Goal: Task Accomplishment & Management: Manage account settings

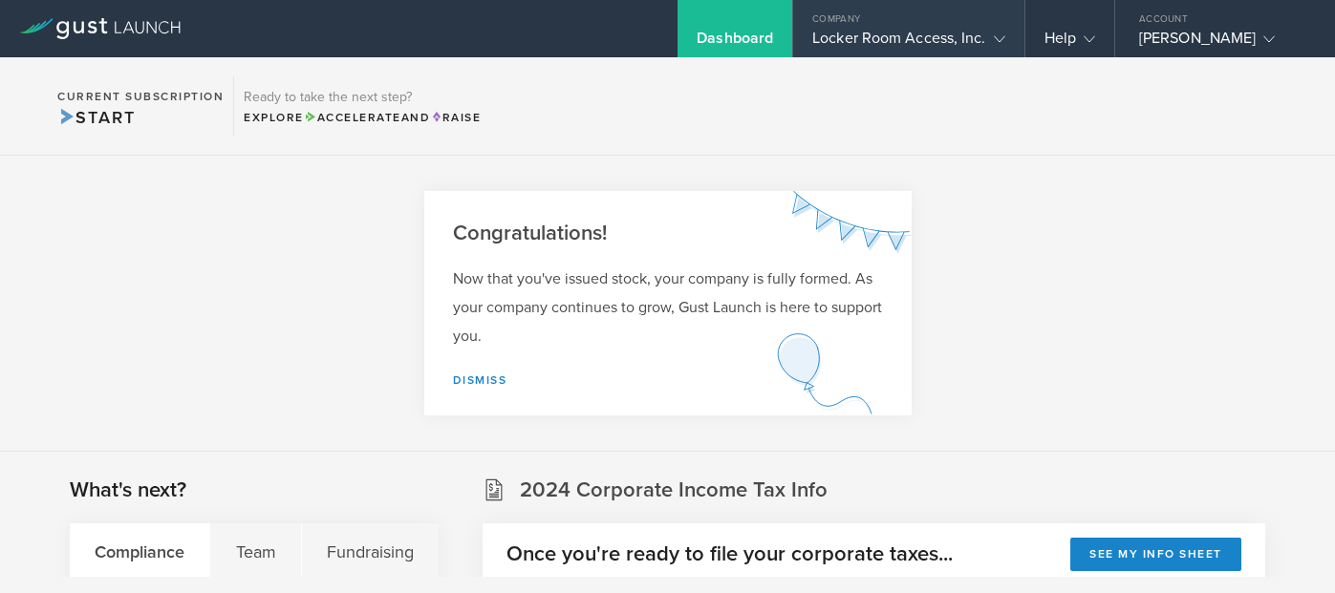
click at [1002, 36] on icon at bounding box center [999, 38] width 11 height 11
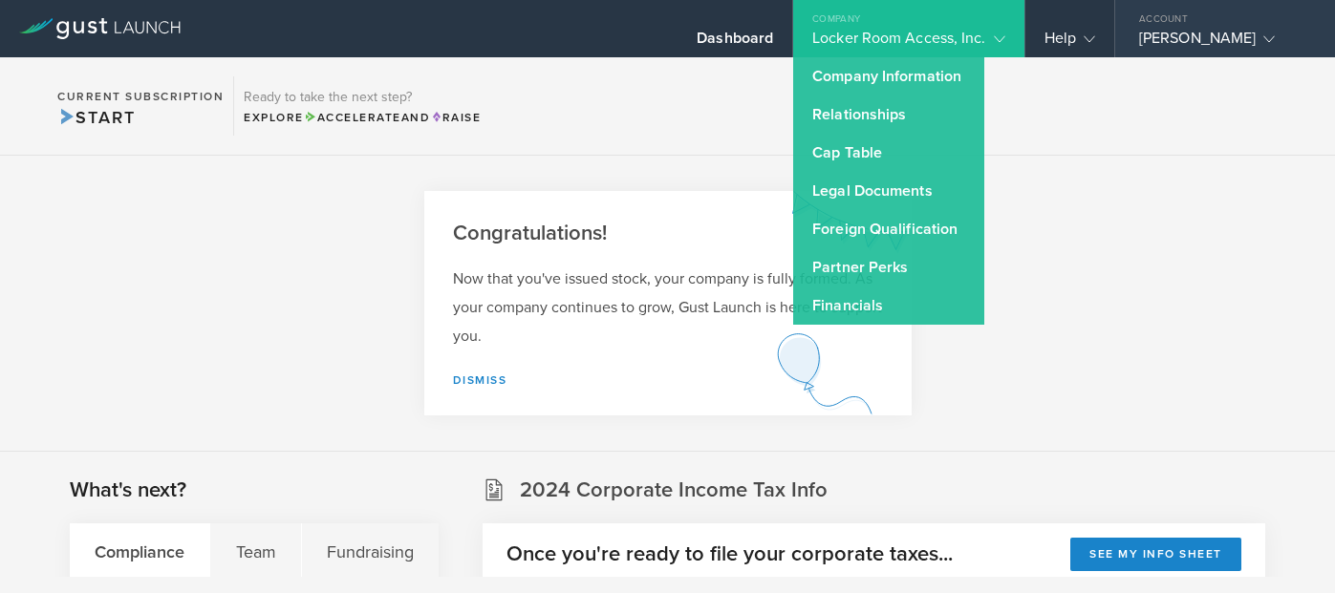
click at [1263, 35] on icon at bounding box center [1268, 38] width 11 height 11
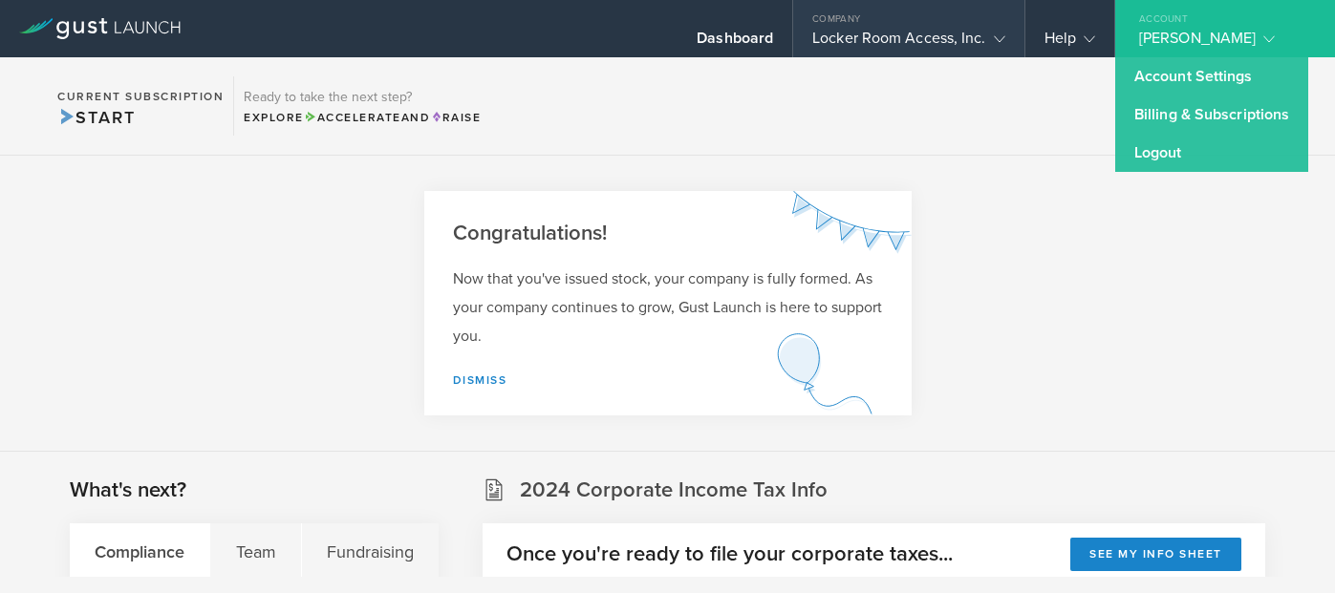
click at [980, 32] on div "Locker Room Access, Inc." at bounding box center [908, 43] width 192 height 29
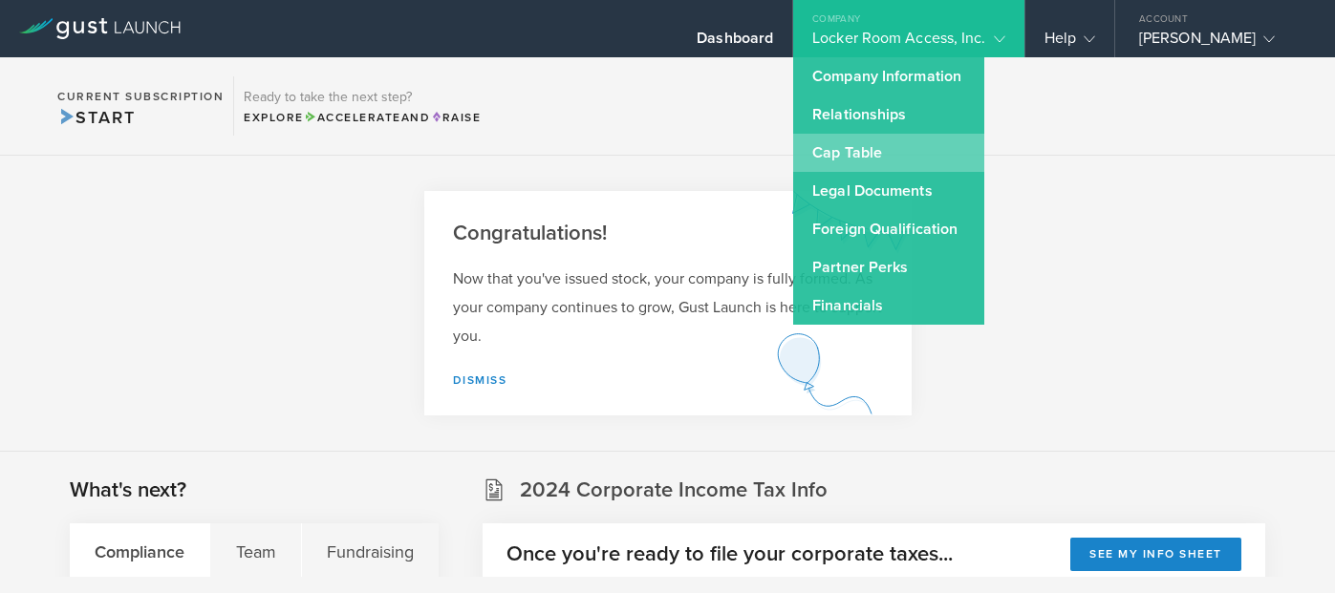
click at [912, 155] on link "Cap Table" at bounding box center [888, 153] width 191 height 38
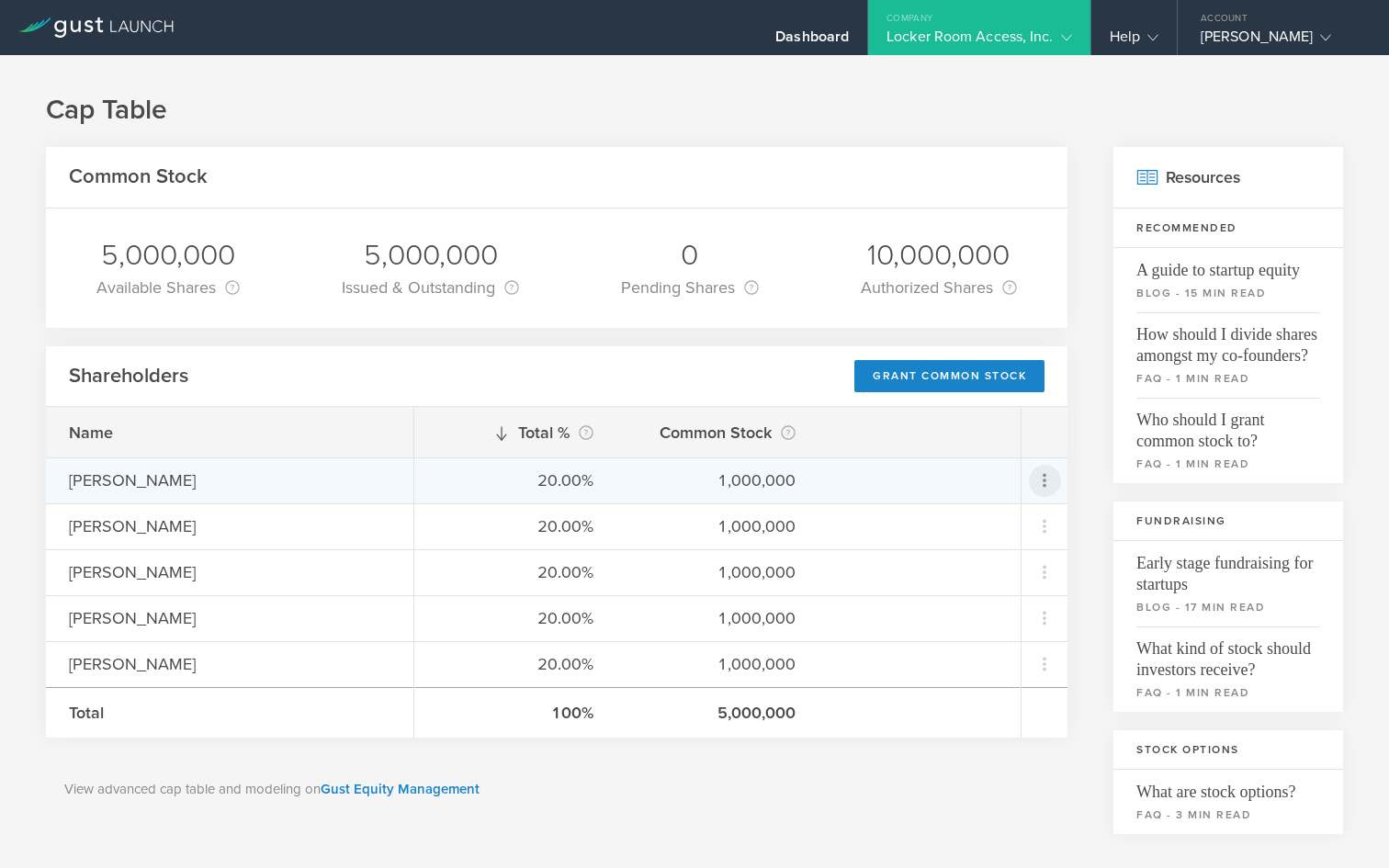
click at [1047, 487] on icon at bounding box center [1044, 480] width 22 height 22
click at [1001, 569] on div "Repurchase stock" at bounding box center [985, 564] width 139 height 21
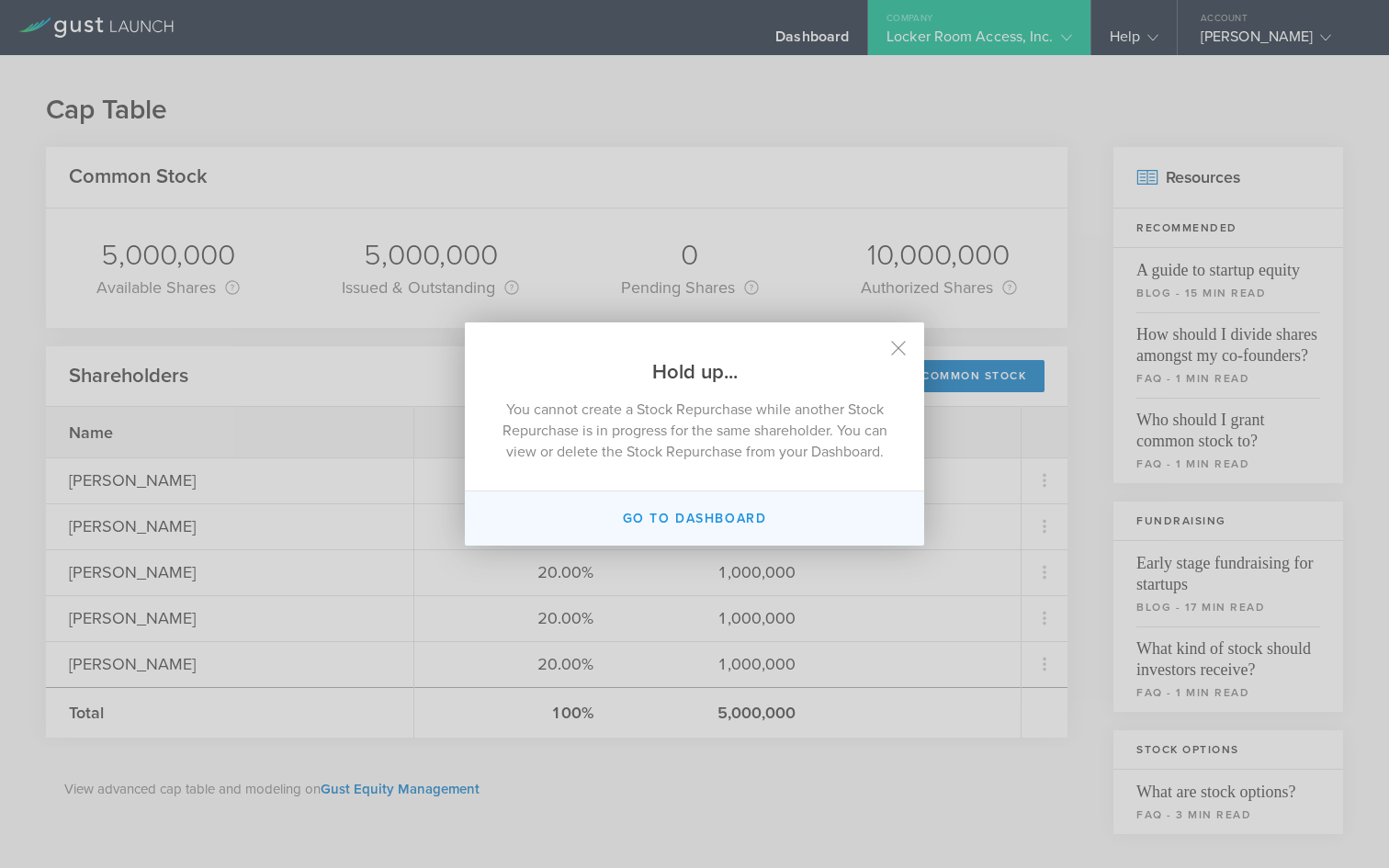
click at [731, 522] on button "Go to dashboard" at bounding box center [694, 518] width 459 height 54
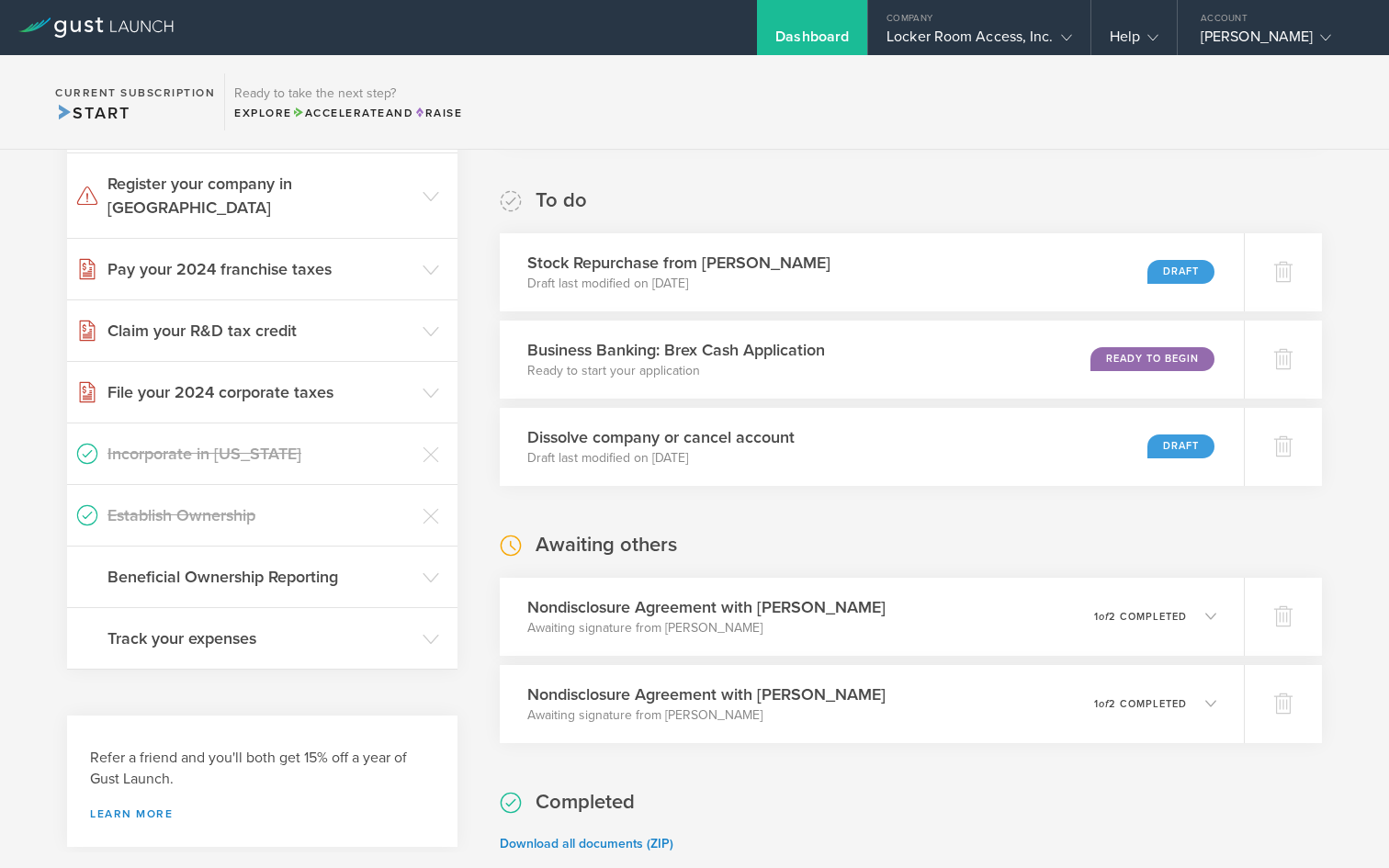
scroll to position [485, 0]
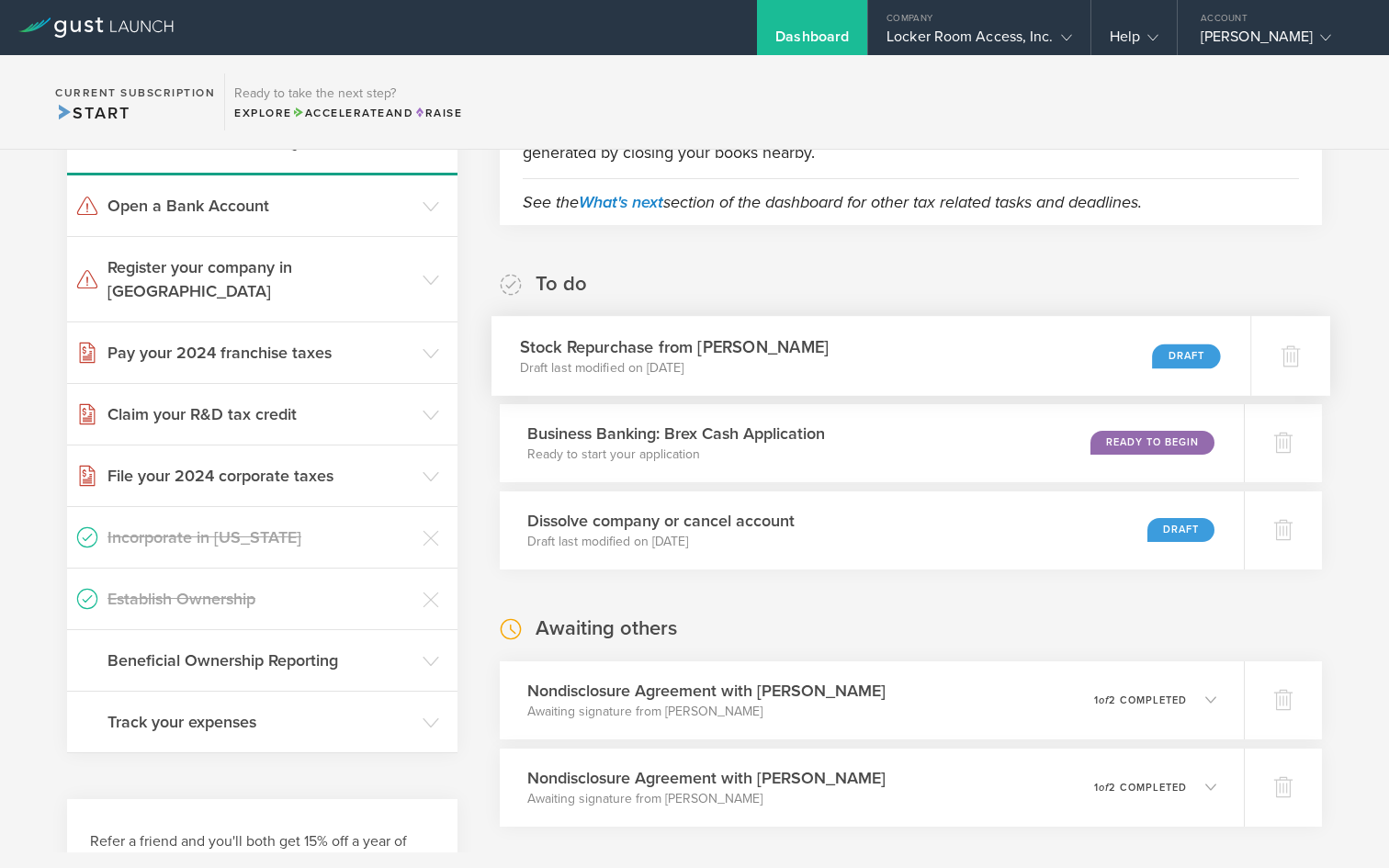
click at [1197, 349] on div "Draft" at bounding box center [1185, 356] width 68 height 25
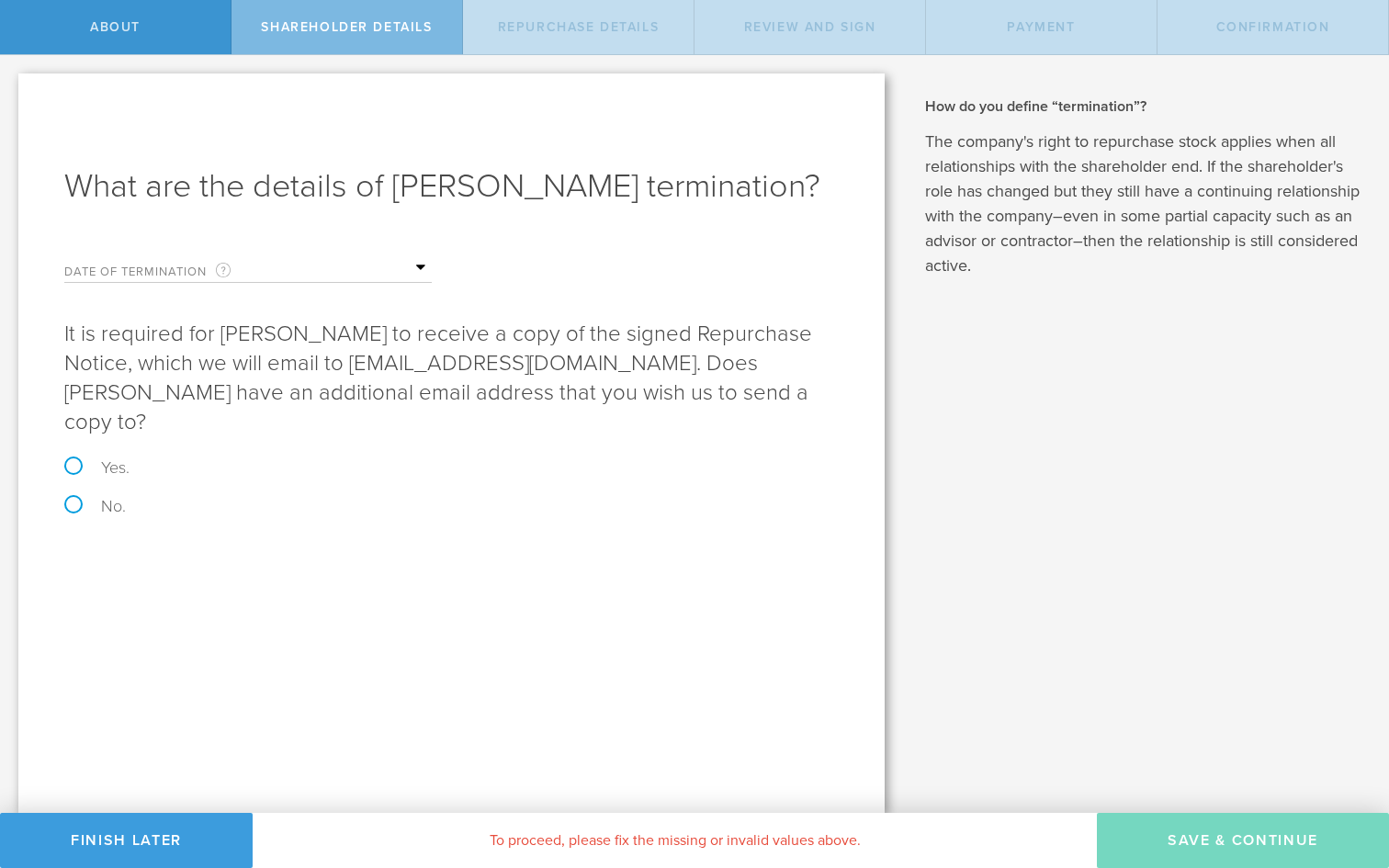
click at [74, 459] on label "Yes." at bounding box center [451, 467] width 774 height 16
click at [12, 93] on input "Yes." at bounding box center [6, 74] width 12 height 38
radio input "true"
click at [67, 498] on label "No." at bounding box center [451, 506] width 774 height 16
click at [12, 93] on input "No." at bounding box center [6, 74] width 12 height 38
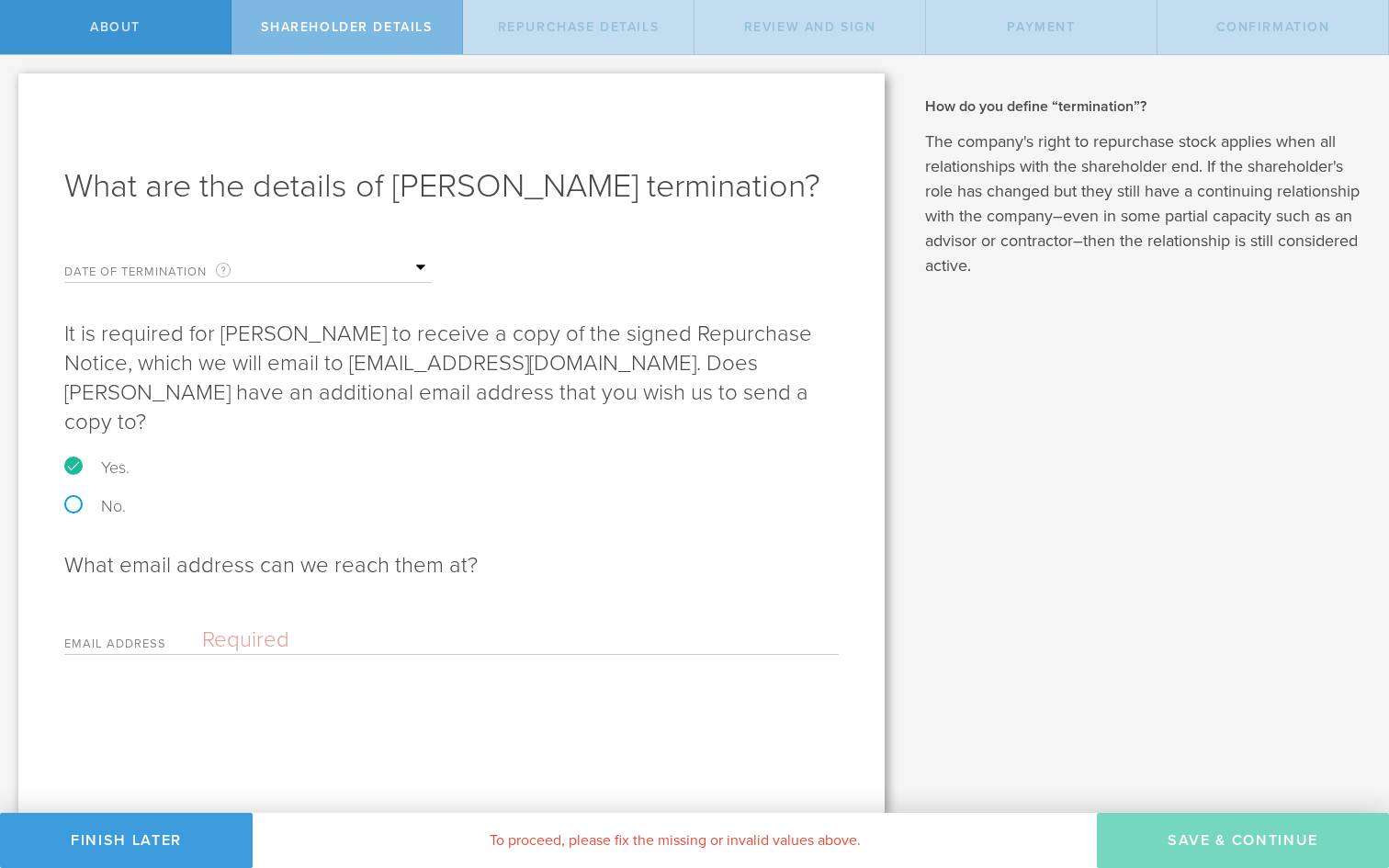
radio input "true"
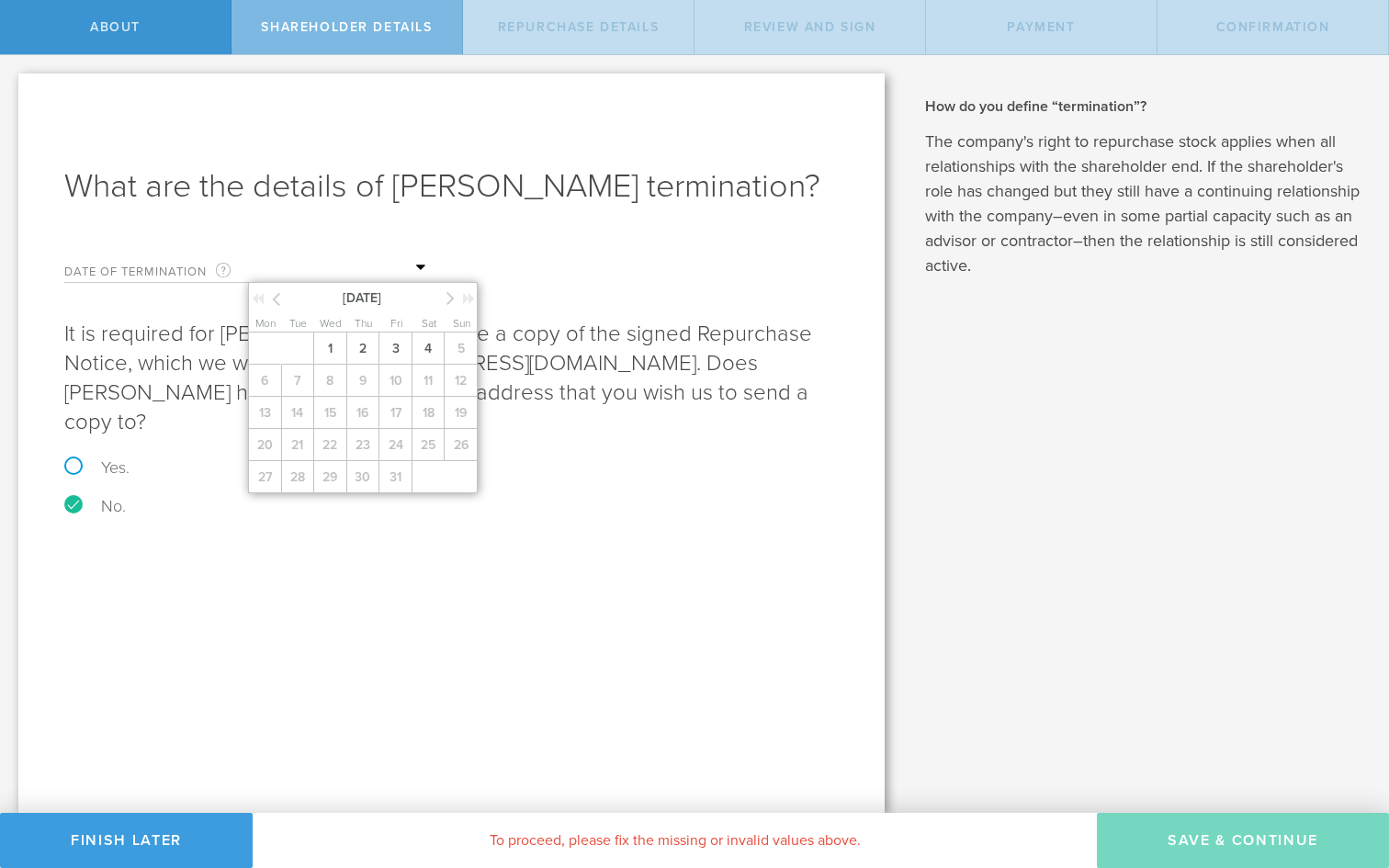
click at [400, 260] on input "text" at bounding box center [339, 268] width 184 height 28
click at [423, 339] on span "4" at bounding box center [428, 348] width 33 height 32
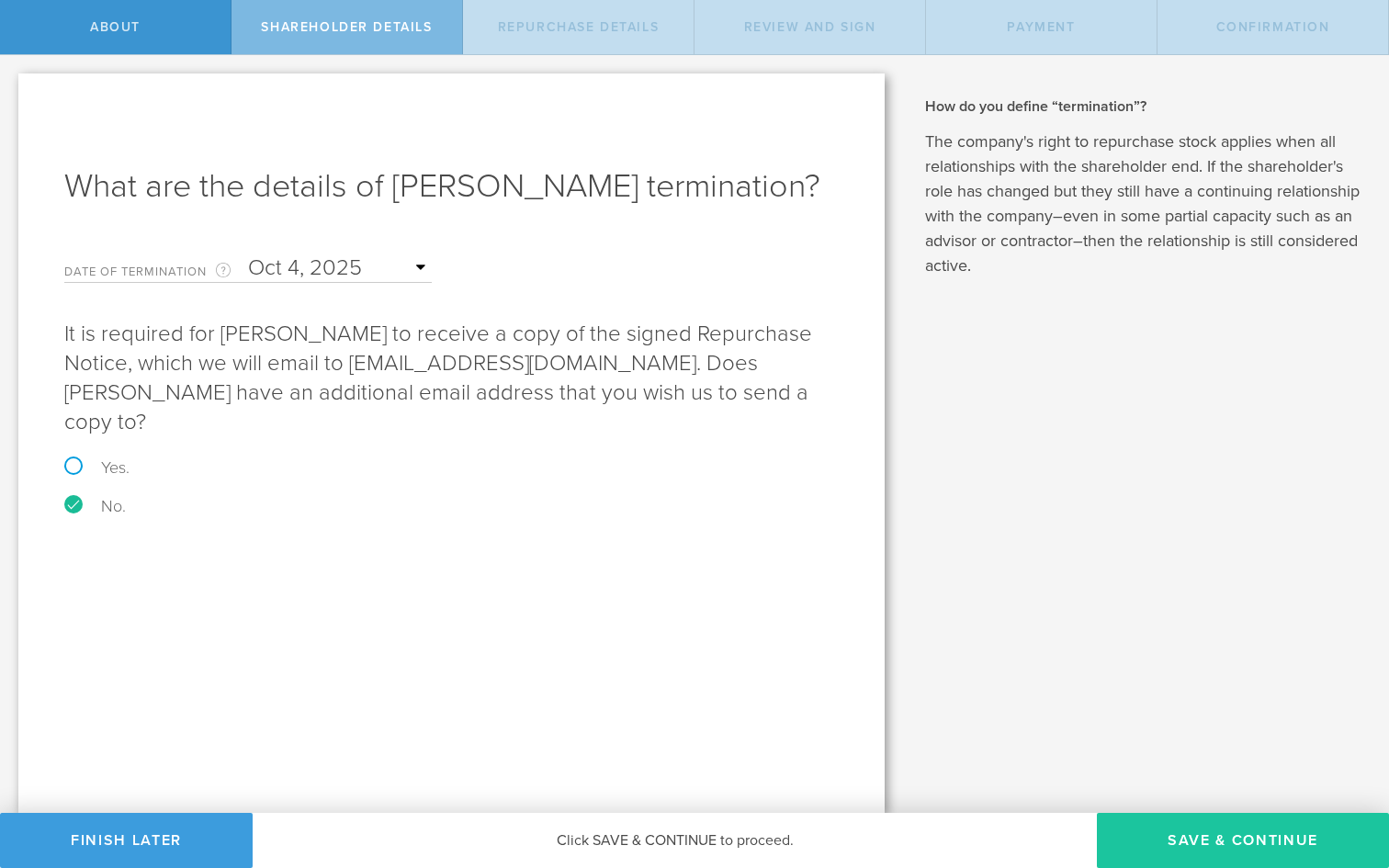
click at [1180, 829] on button "Save & Continue" at bounding box center [1243, 840] width 292 height 55
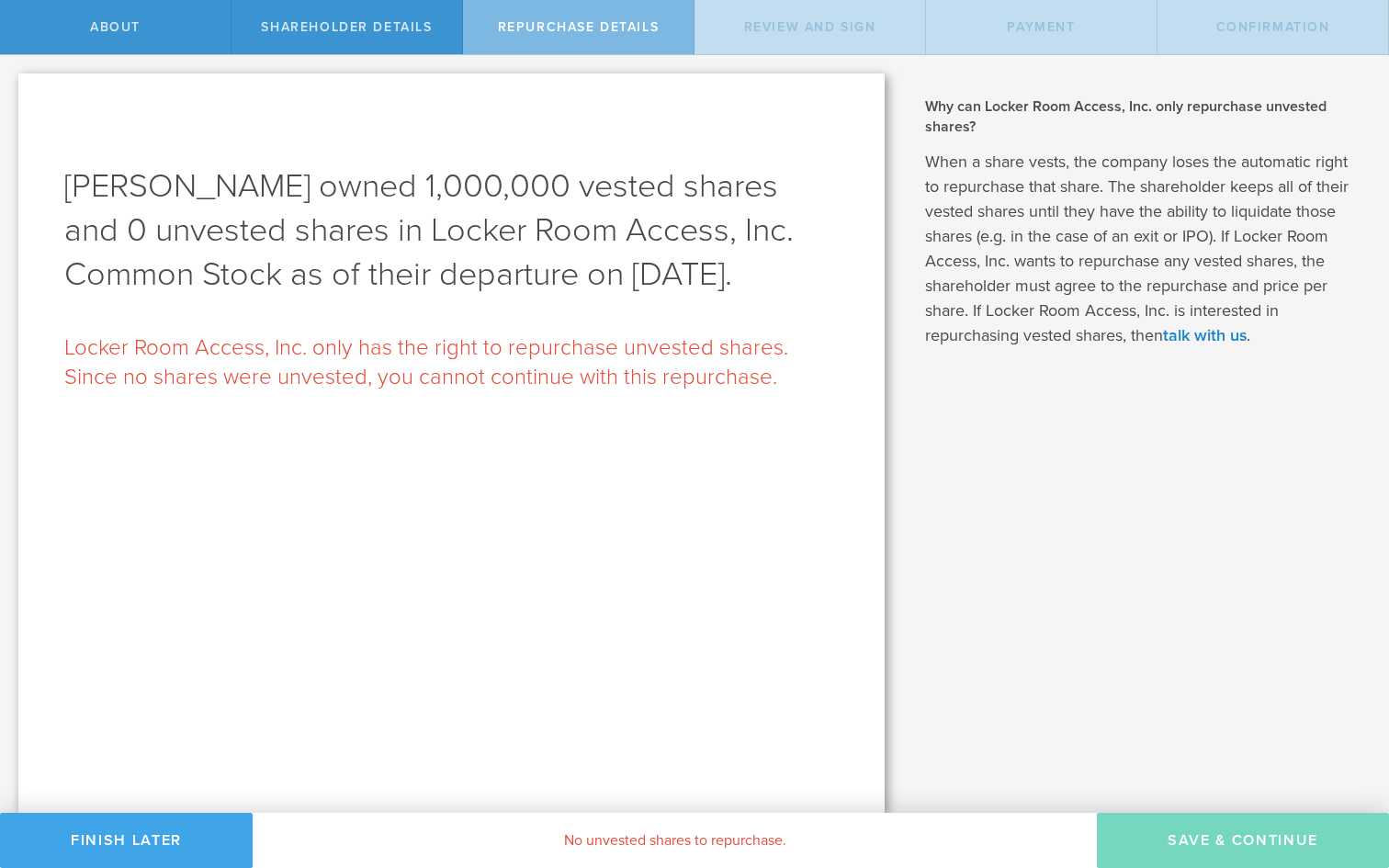
click at [148, 841] on button "Finish Later" at bounding box center [126, 840] width 253 height 55
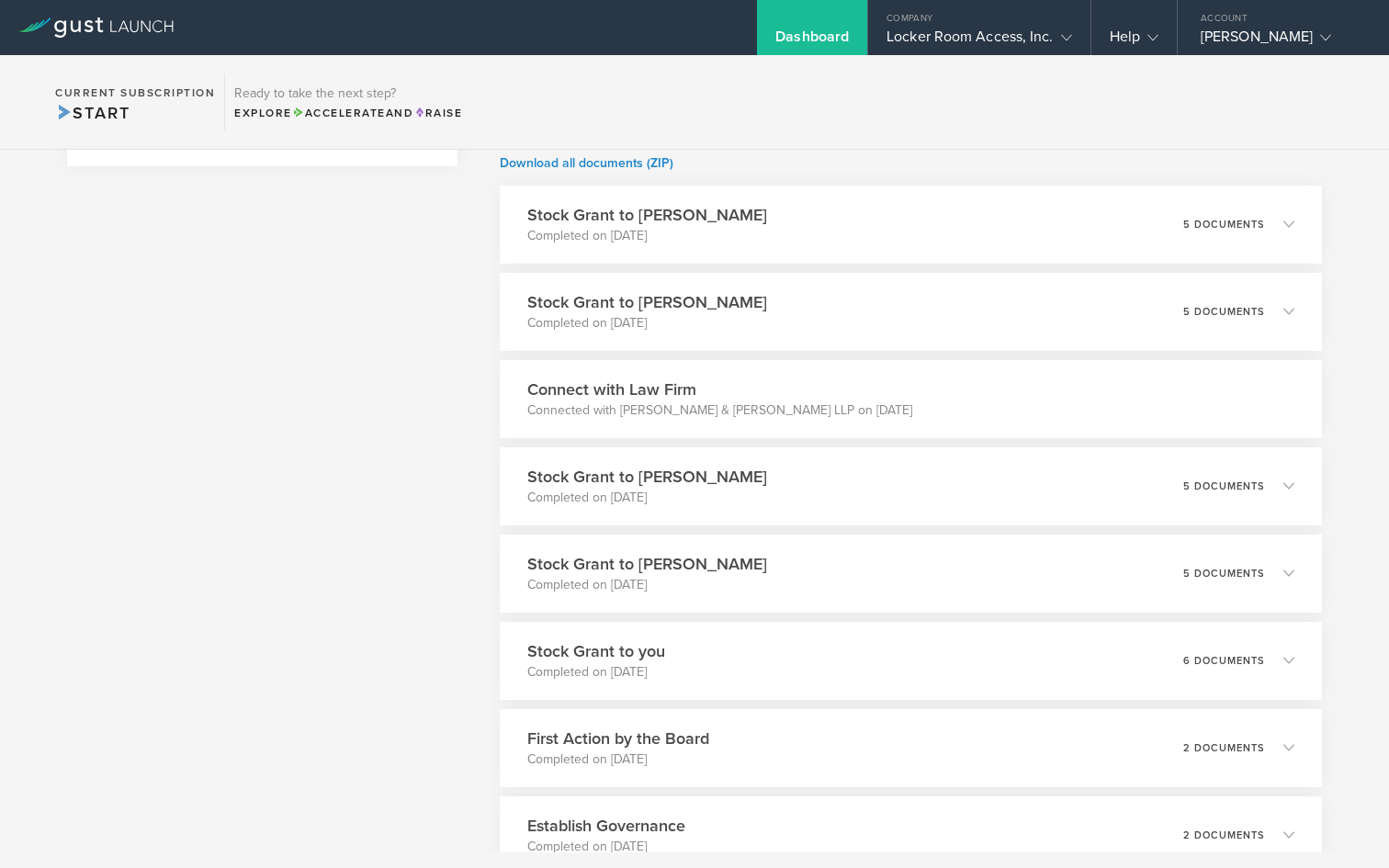
scroll to position [1309, 0]
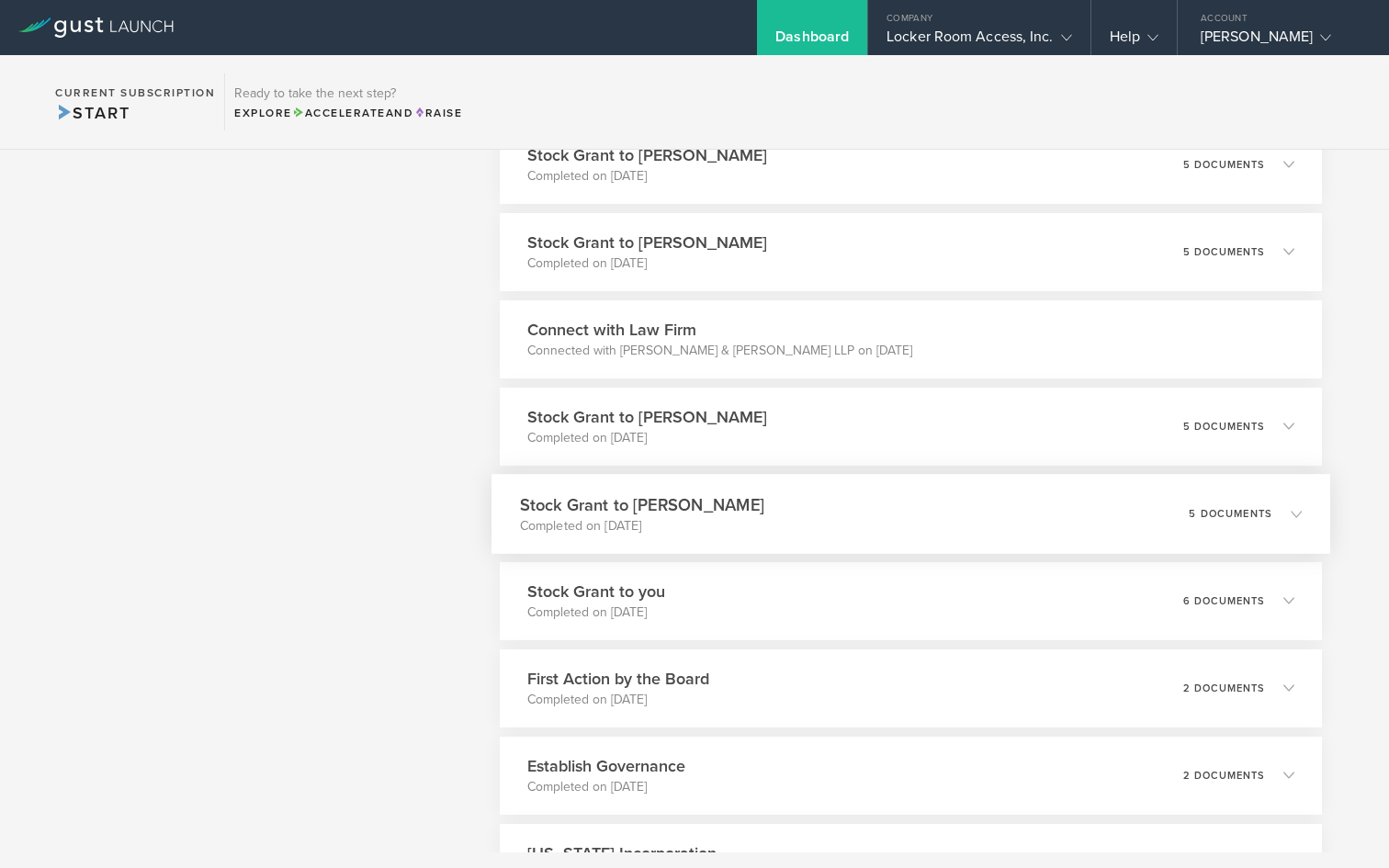
click at [1294, 508] on icon at bounding box center [1295, 512] width 11 height 11
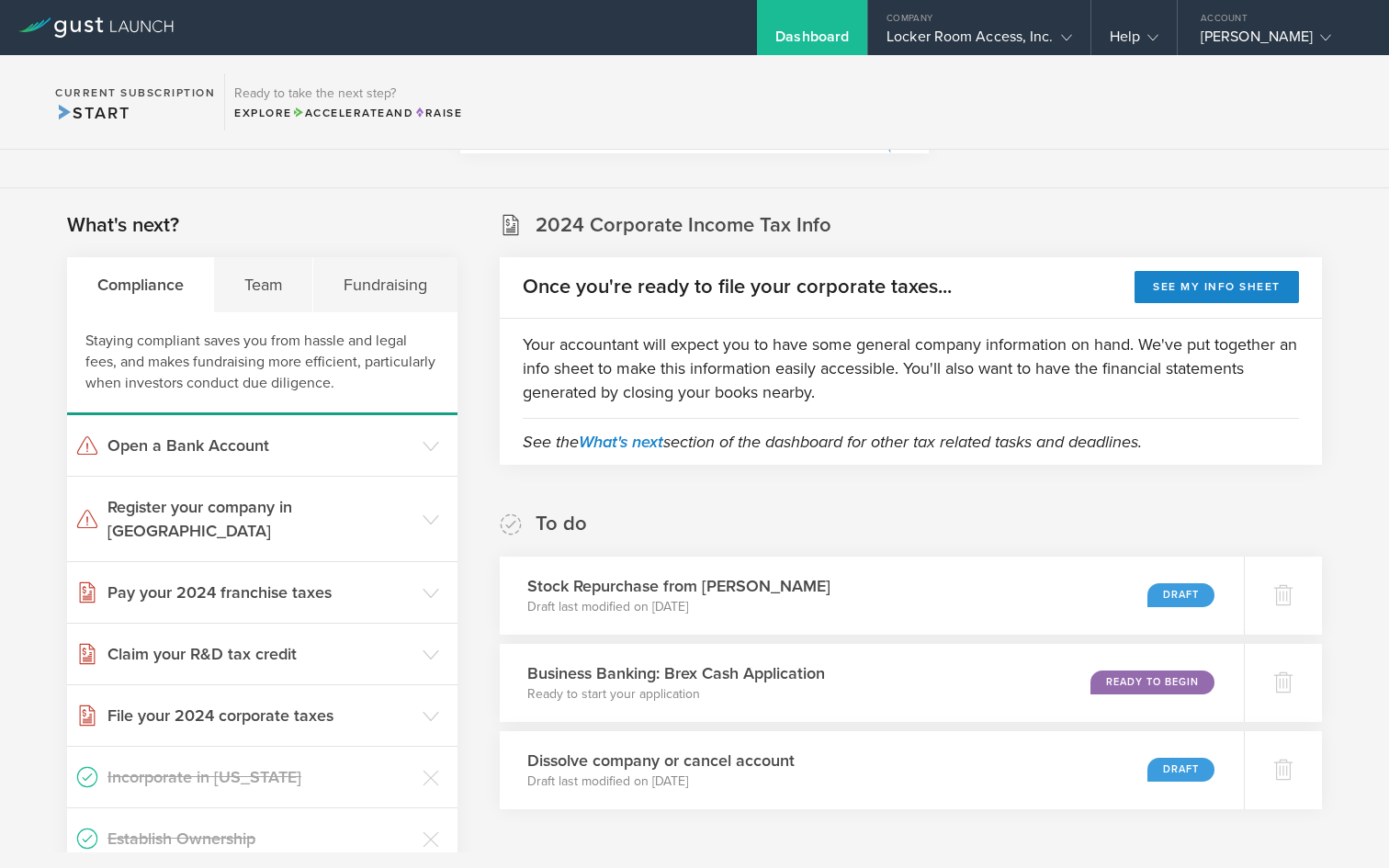
scroll to position [0, 0]
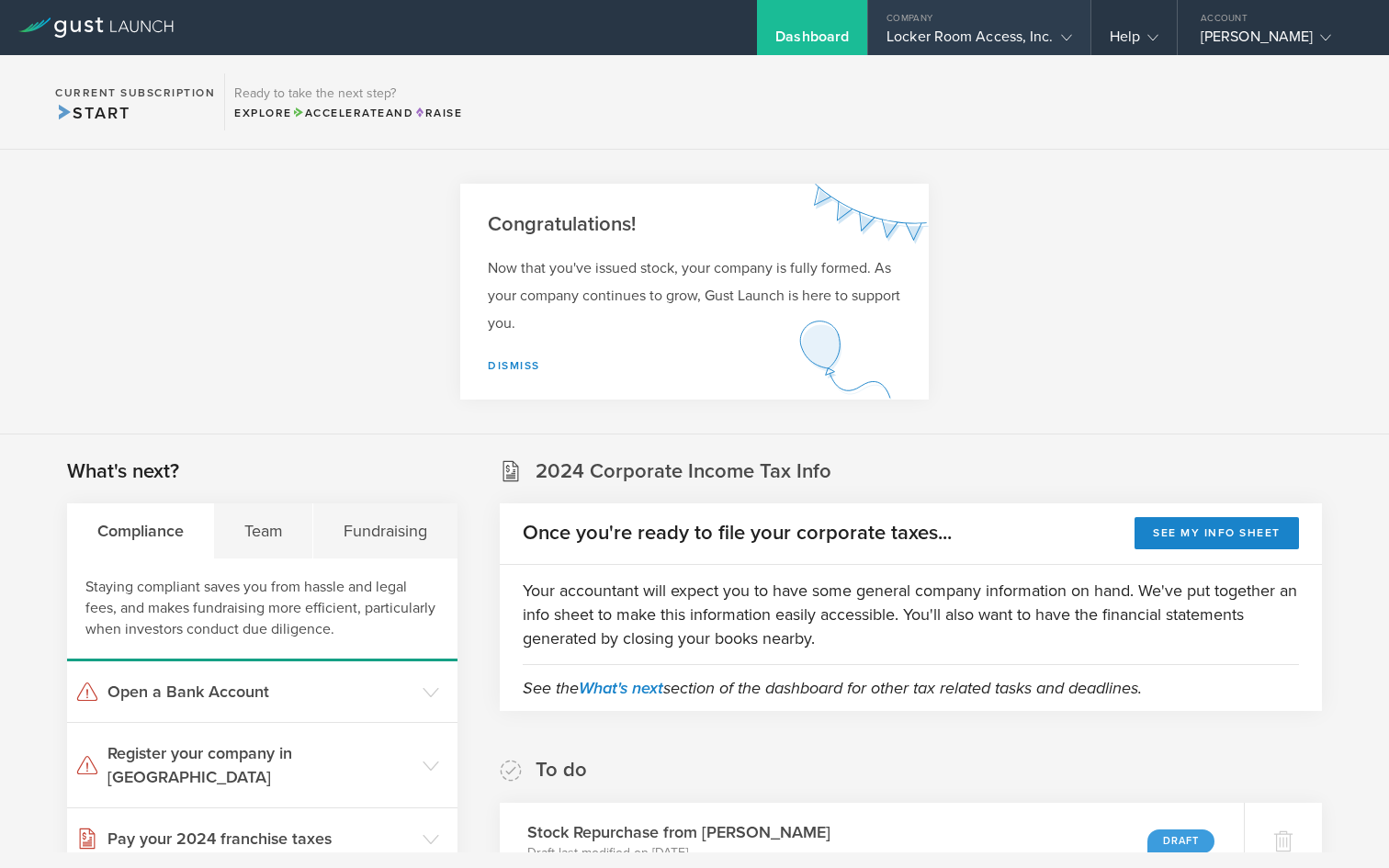
click at [1066, 45] on gust-icon at bounding box center [1062, 37] width 18 height 18
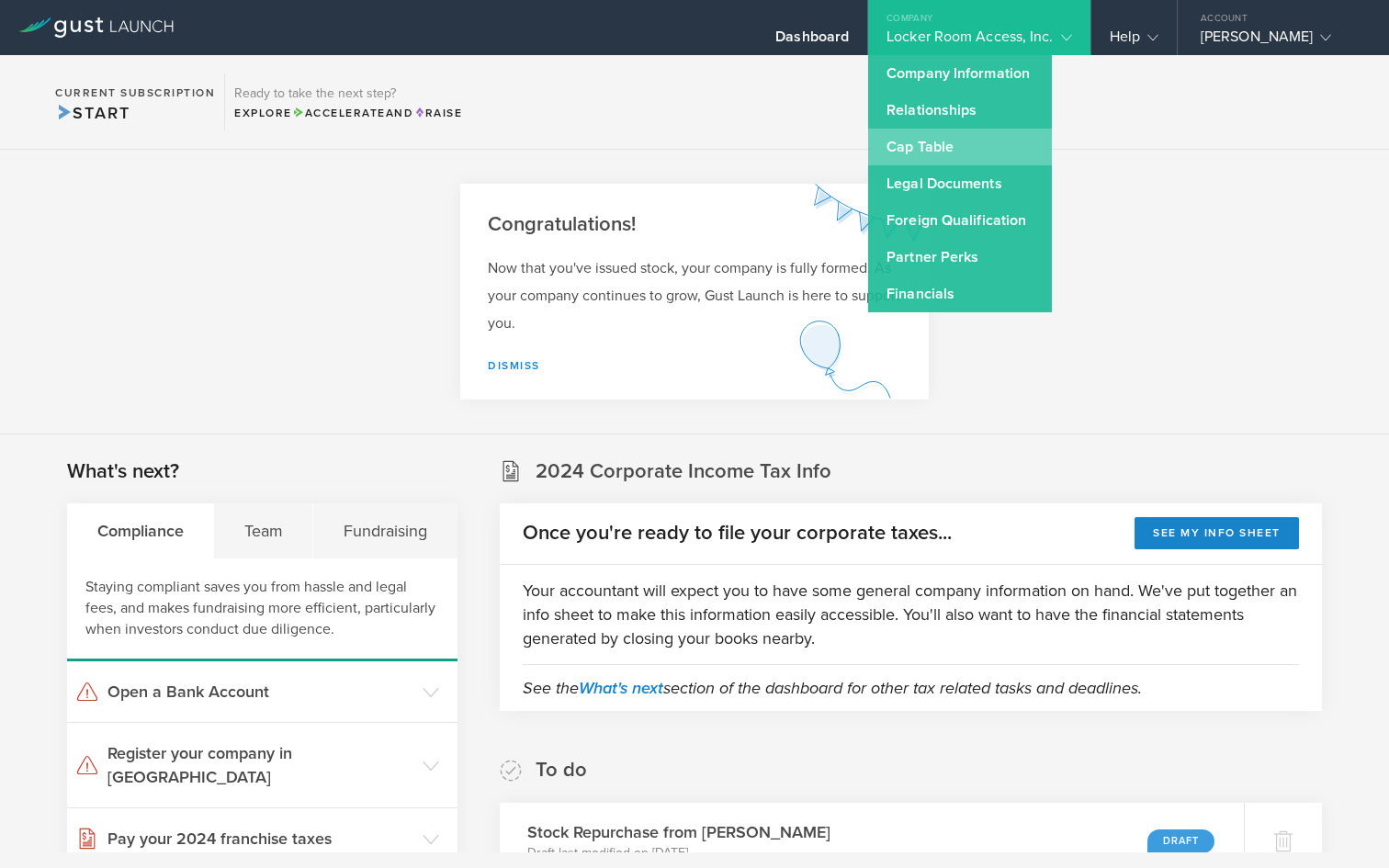
click at [921, 141] on link "Cap Table" at bounding box center [959, 147] width 184 height 37
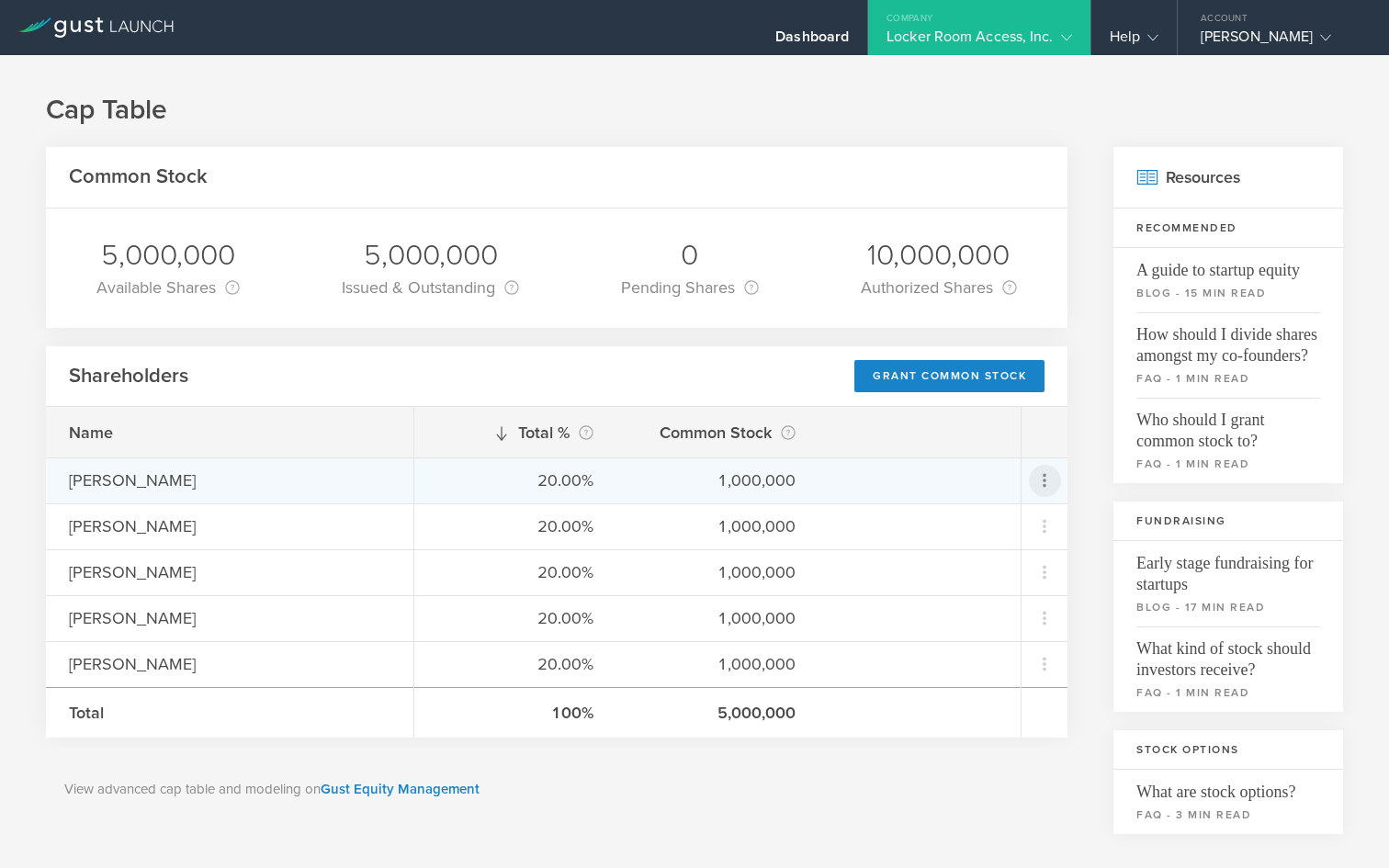
click at [1042, 484] on icon at bounding box center [1044, 480] width 22 height 22
click at [1084, 465] on md-backdrop at bounding box center [694, 434] width 1389 height 868
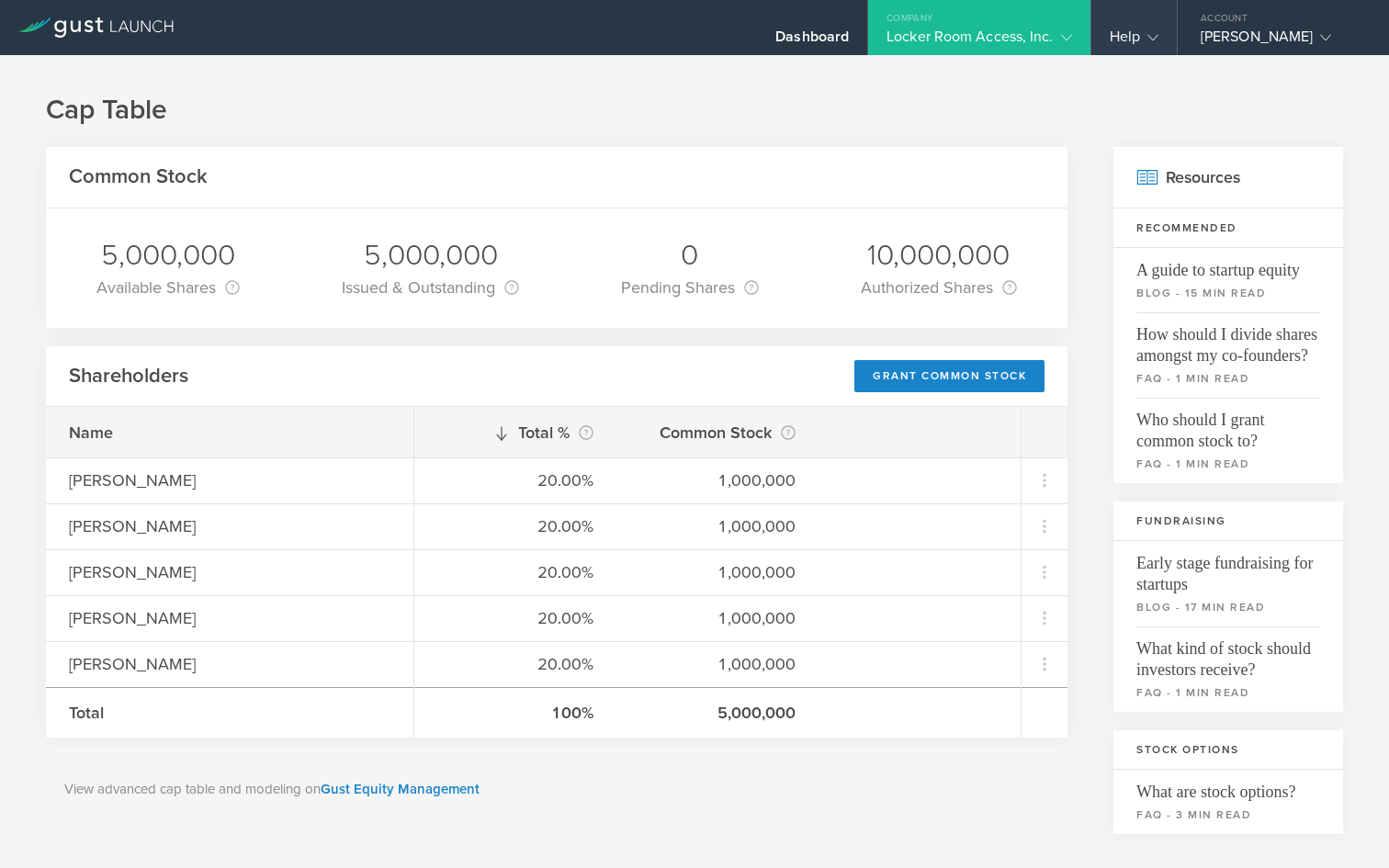
click at [1157, 33] on icon at bounding box center [1152, 37] width 11 height 11
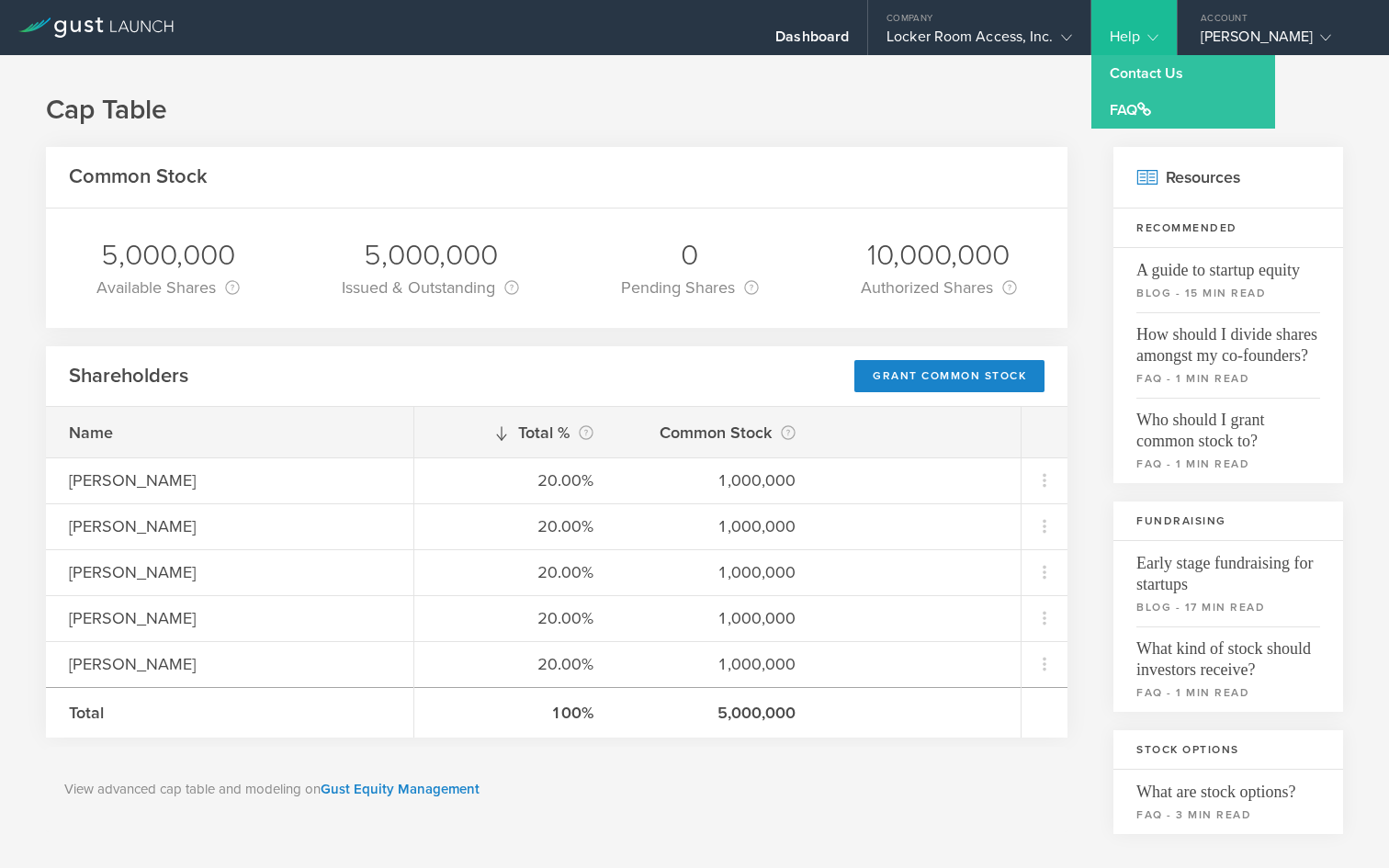
click at [980, 62] on div "Cap Table Common Stock 5,000,000 Available Shares This is the number of shares …" at bounding box center [694, 788] width 1389 height 1467
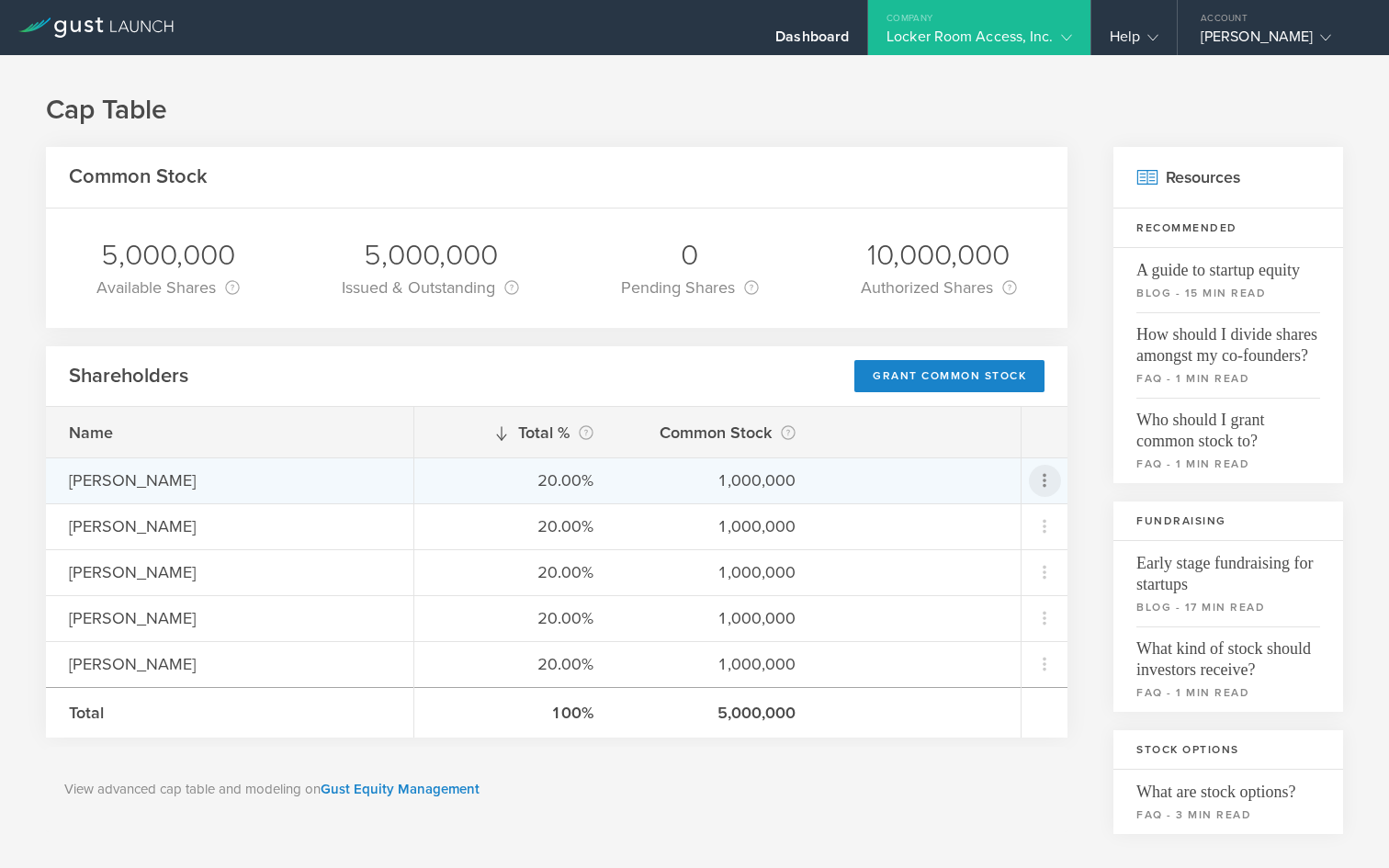
click at [1044, 484] on icon at bounding box center [1044, 481] width 4 height 13
click at [1082, 457] on md-backdrop at bounding box center [694, 434] width 1389 height 868
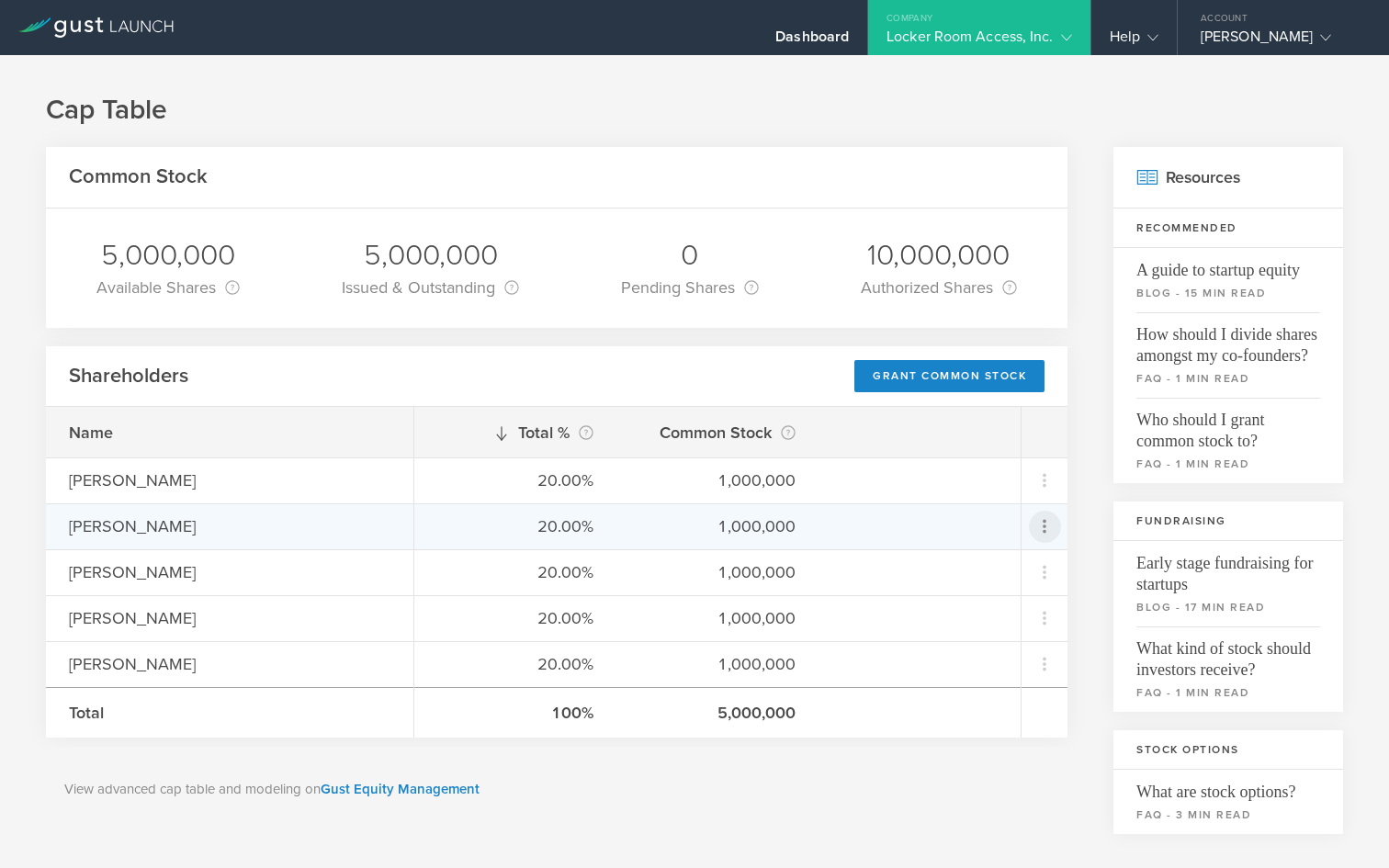
click at [1039, 521] on icon at bounding box center [1044, 526] width 22 height 22
click at [1046, 484] on md-backdrop at bounding box center [694, 434] width 1389 height 868
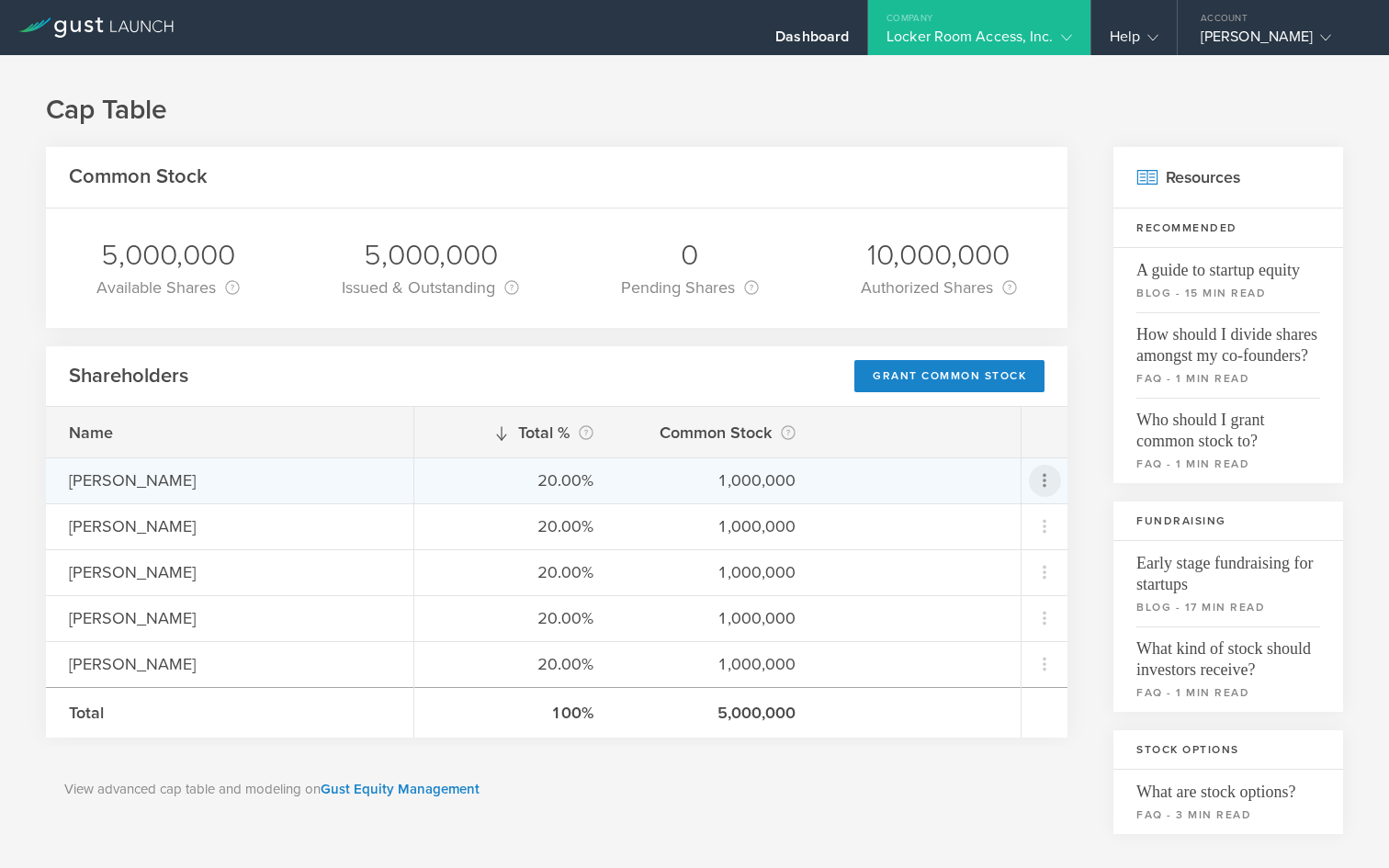
click at [1046, 484] on icon at bounding box center [1044, 480] width 22 height 22
click at [1101, 590] on md-backdrop at bounding box center [694, 434] width 1389 height 868
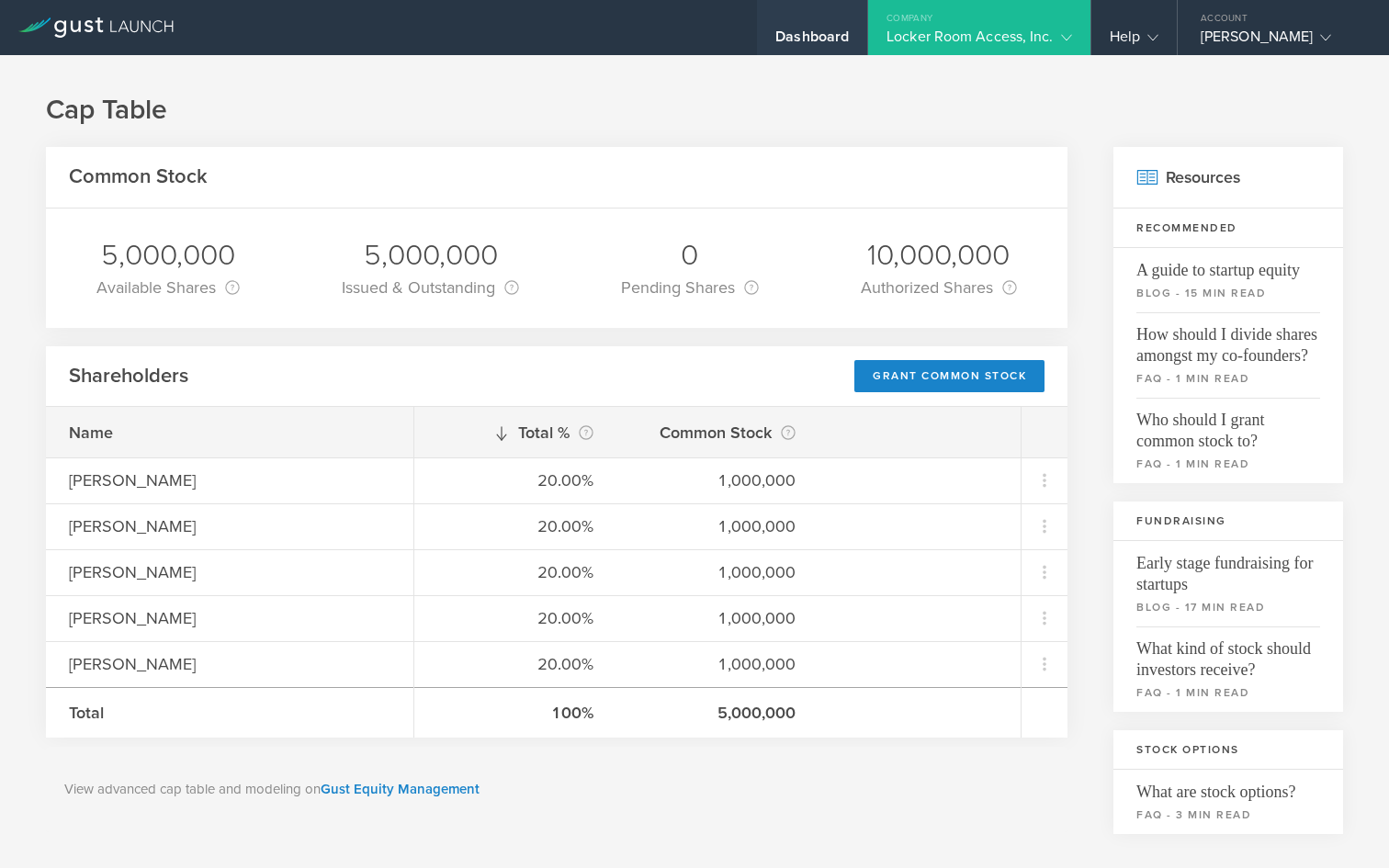
click at [813, 34] on div "Dashboard" at bounding box center [811, 41] width 73 height 28
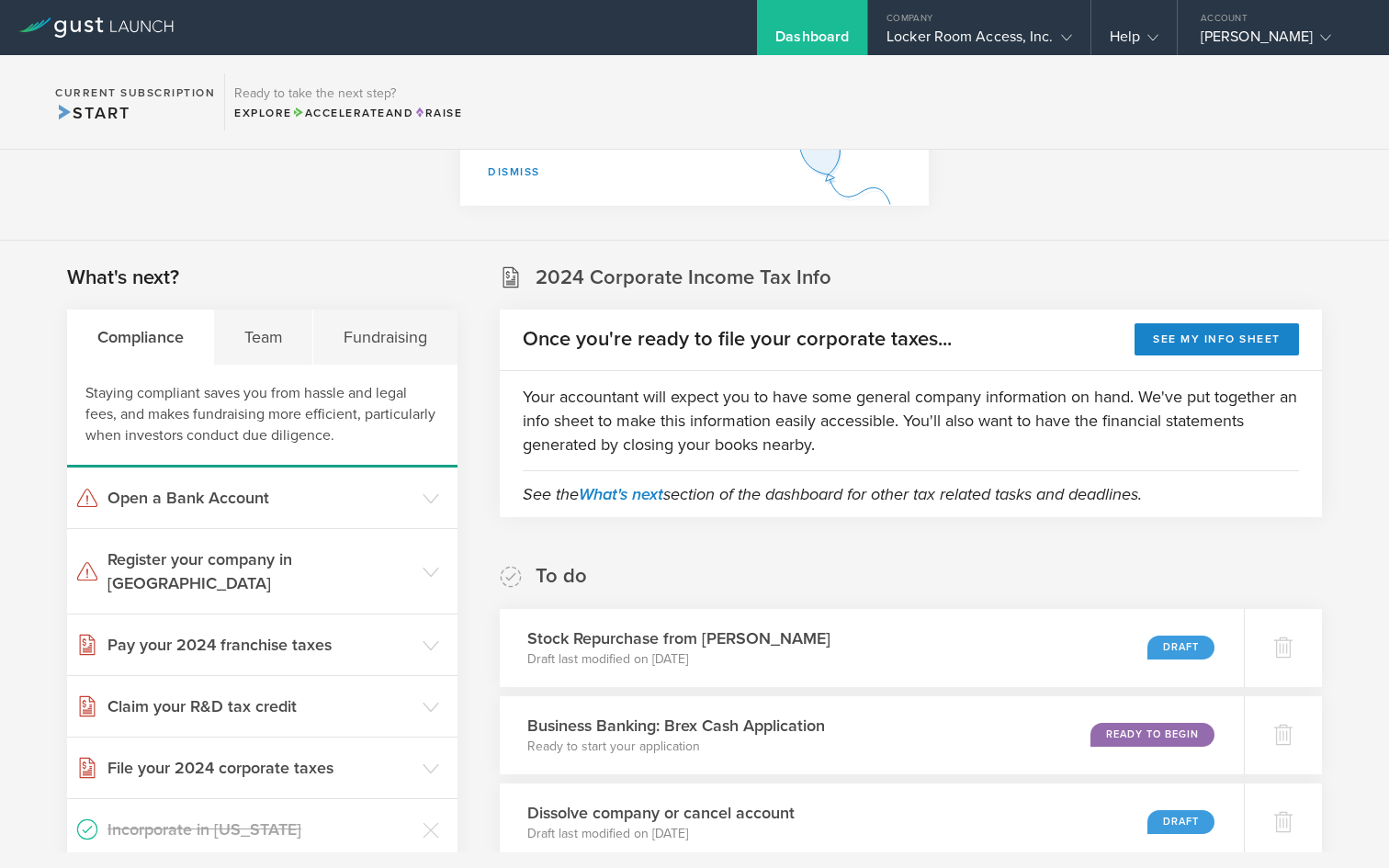
scroll to position [196, 0]
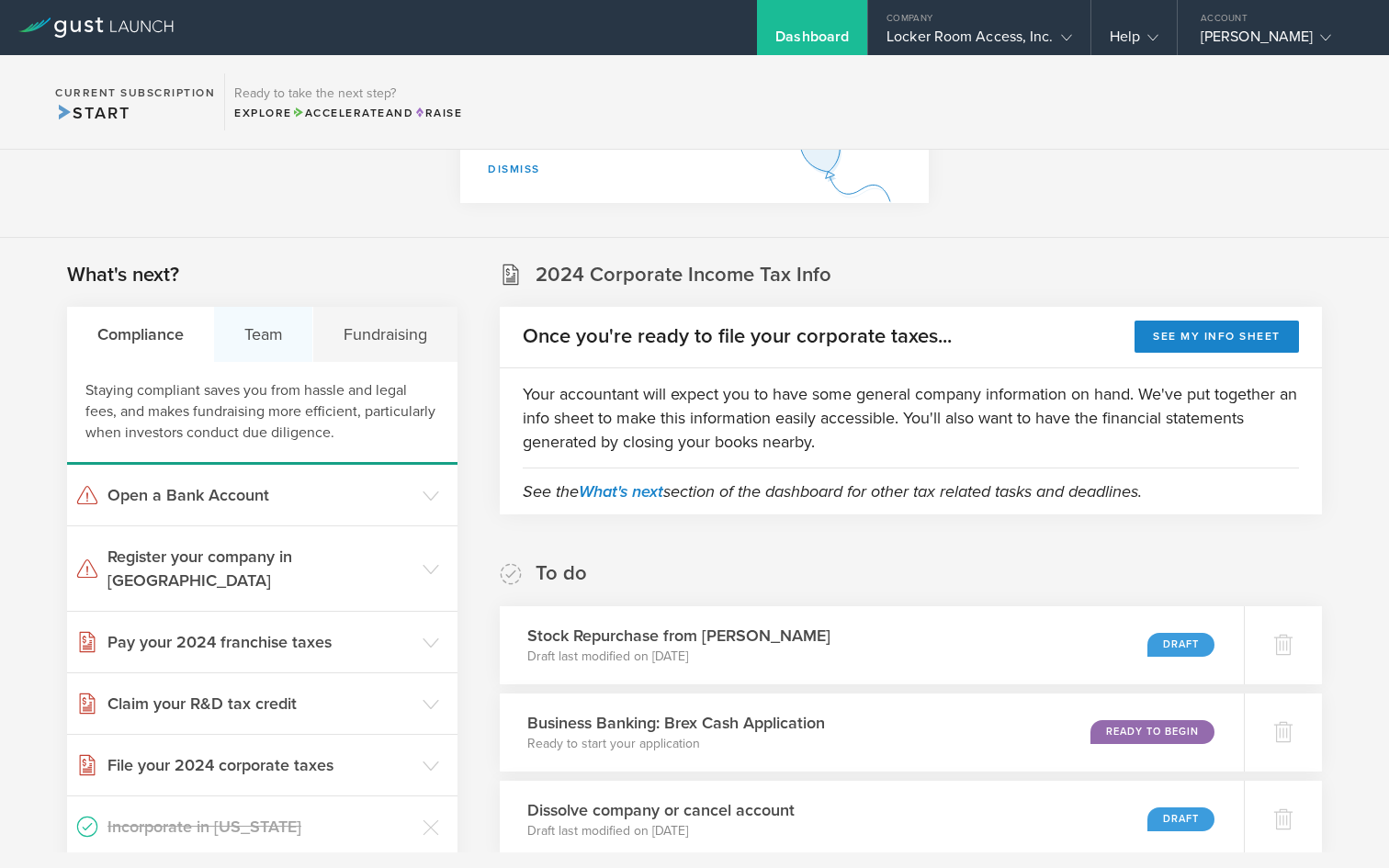
click at [286, 325] on div "Team" at bounding box center [263, 334] width 99 height 55
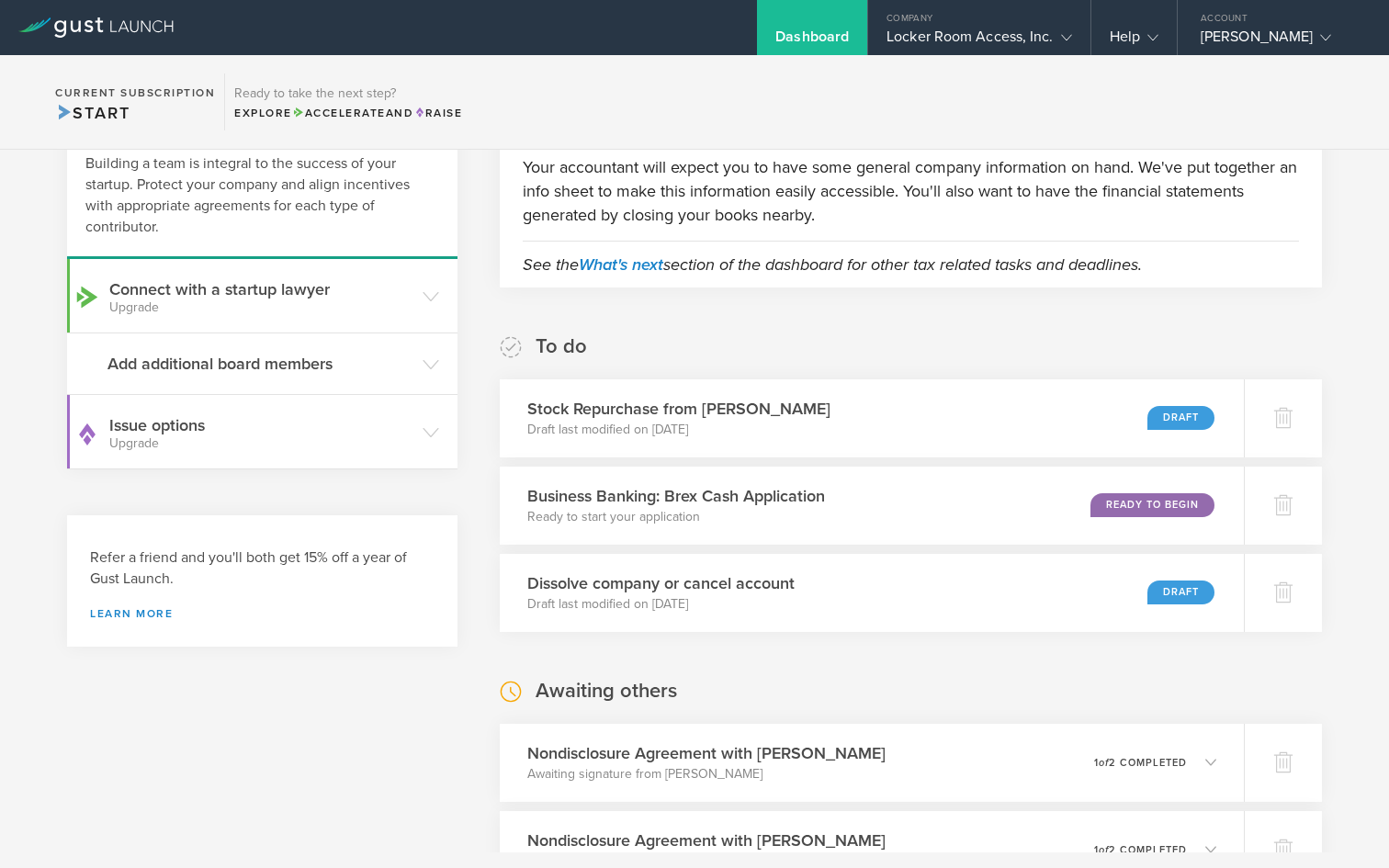
scroll to position [426, 0]
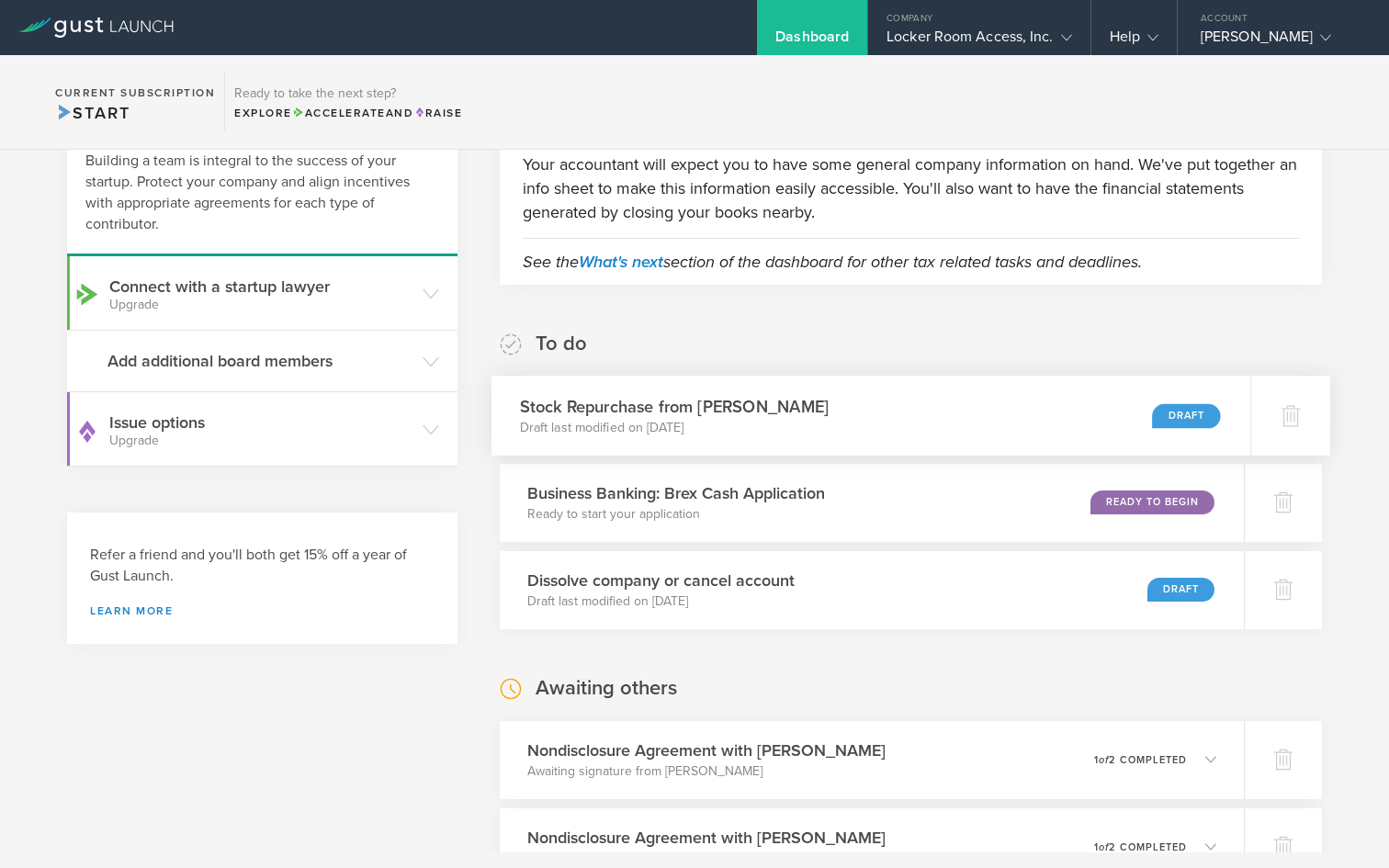
click at [1203, 411] on div "Draft" at bounding box center [1185, 415] width 68 height 25
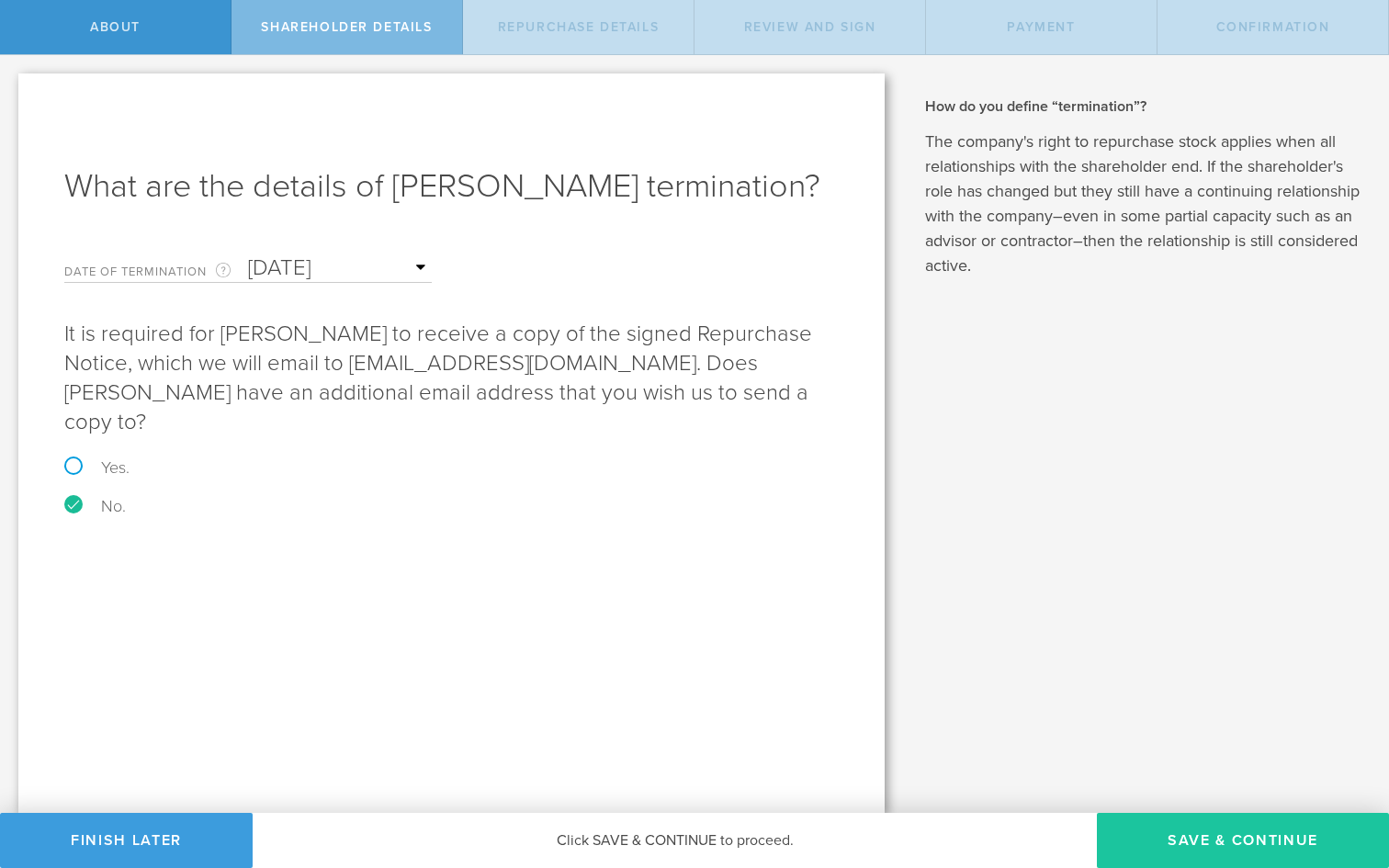
click at [1206, 838] on button "Save & Continue" at bounding box center [1243, 840] width 292 height 55
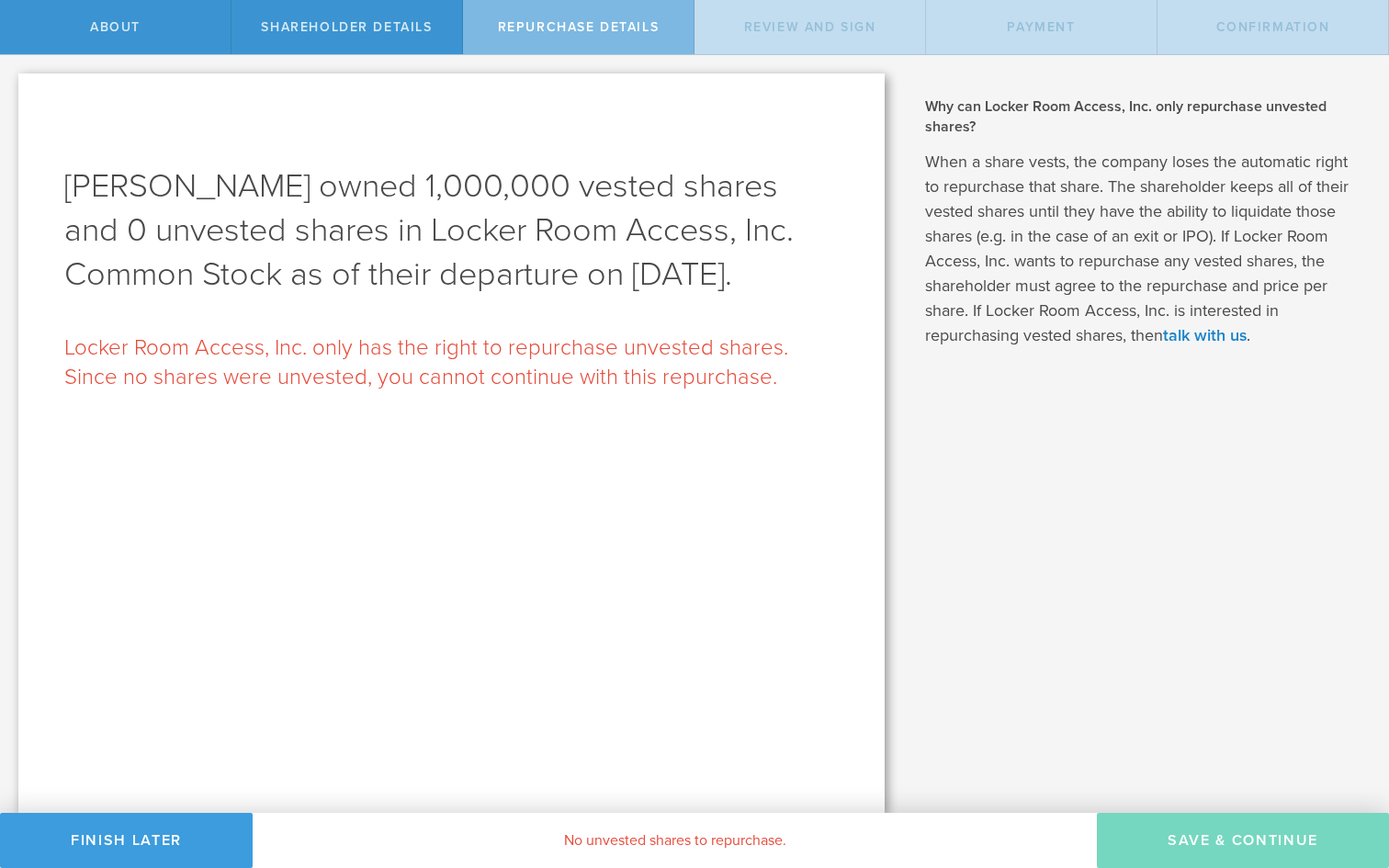
click at [1220, 738] on div "Why does Locker Room Access, Inc. need to pay for the shares and how much will …" at bounding box center [1145, 434] width 485 height 757
click at [81, 844] on button "Finish Later" at bounding box center [126, 840] width 253 height 55
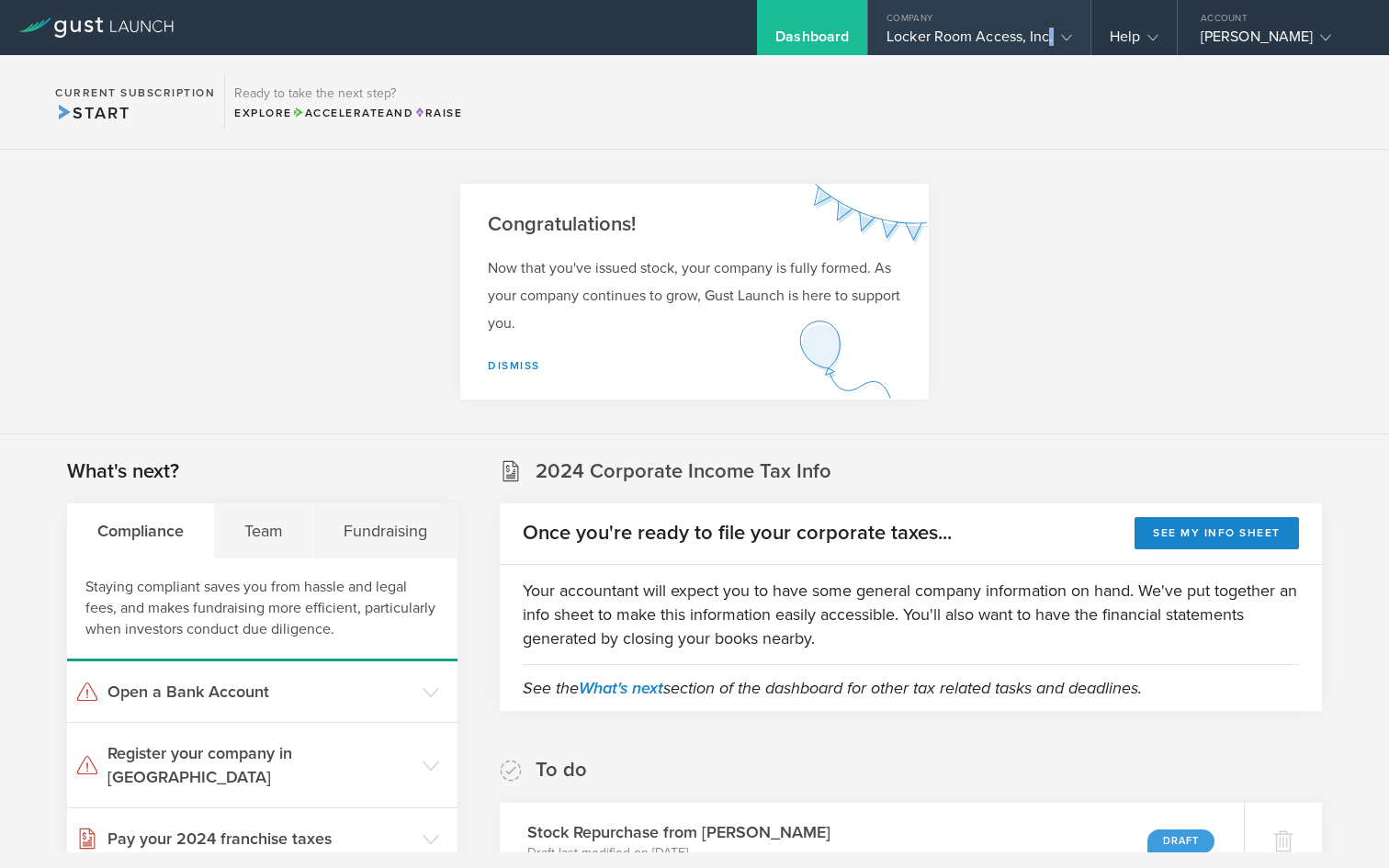
click at [1051, 41] on div "Locker Room Access, Inc." at bounding box center [979, 41] width 185 height 28
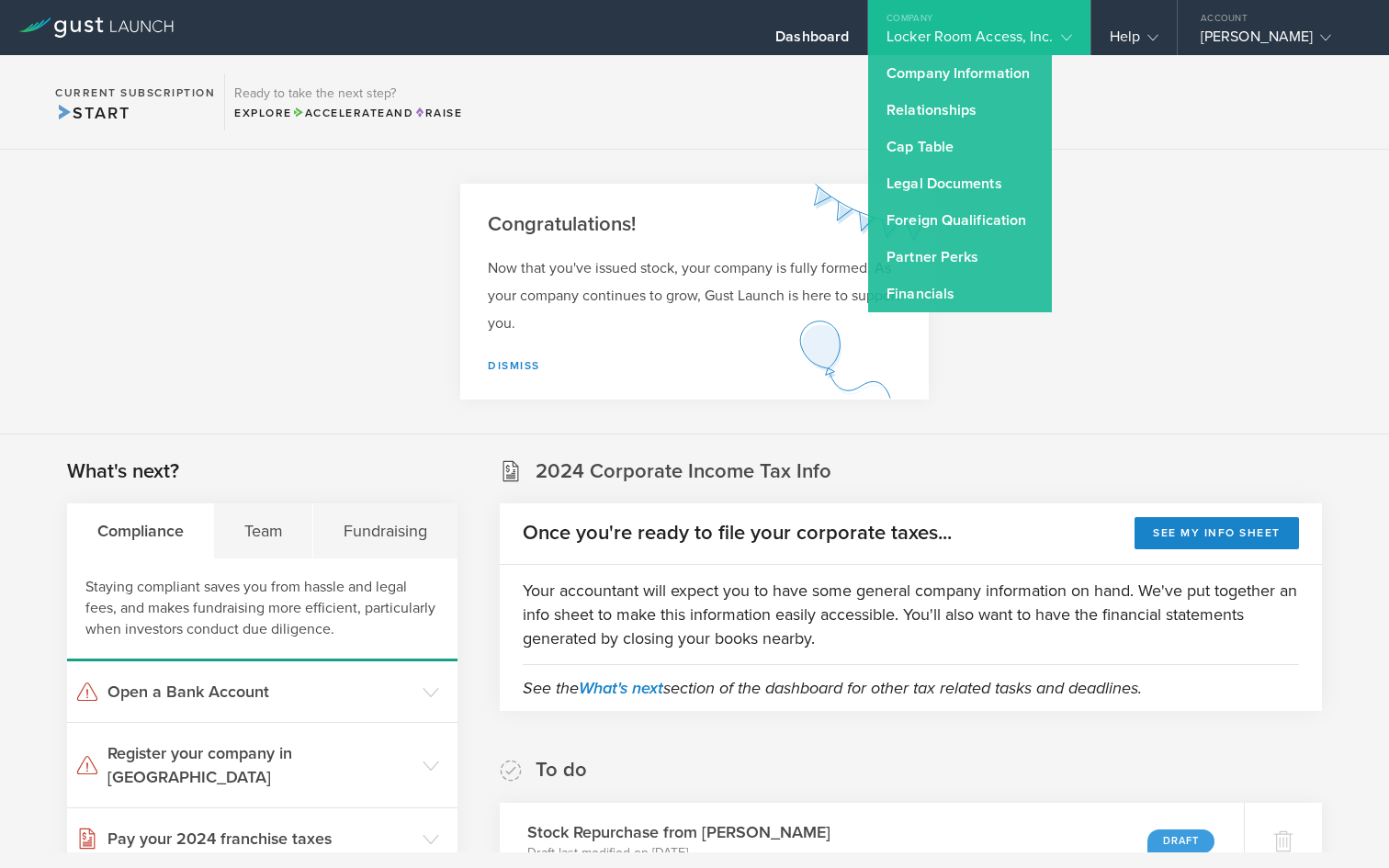
click at [1113, 417] on section "Congratulations! Now that you've issued stock, your company is fully formed. As…" at bounding box center [694, 292] width 1389 height 285
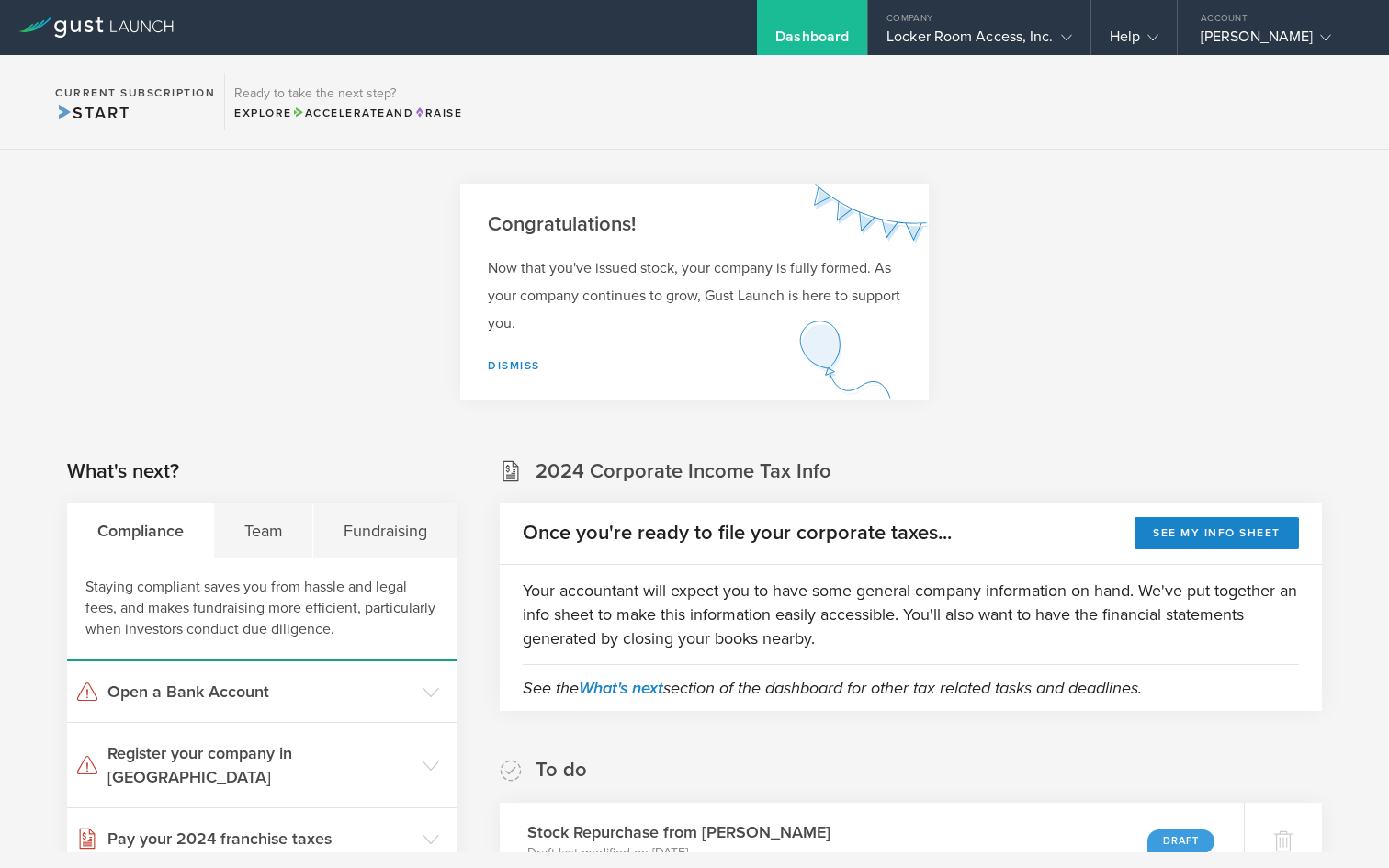
click at [110, 28] on icon at bounding box center [95, 27] width 155 height 20
click at [1034, 28] on div "Locker Room Access, Inc." at bounding box center [979, 41] width 185 height 28
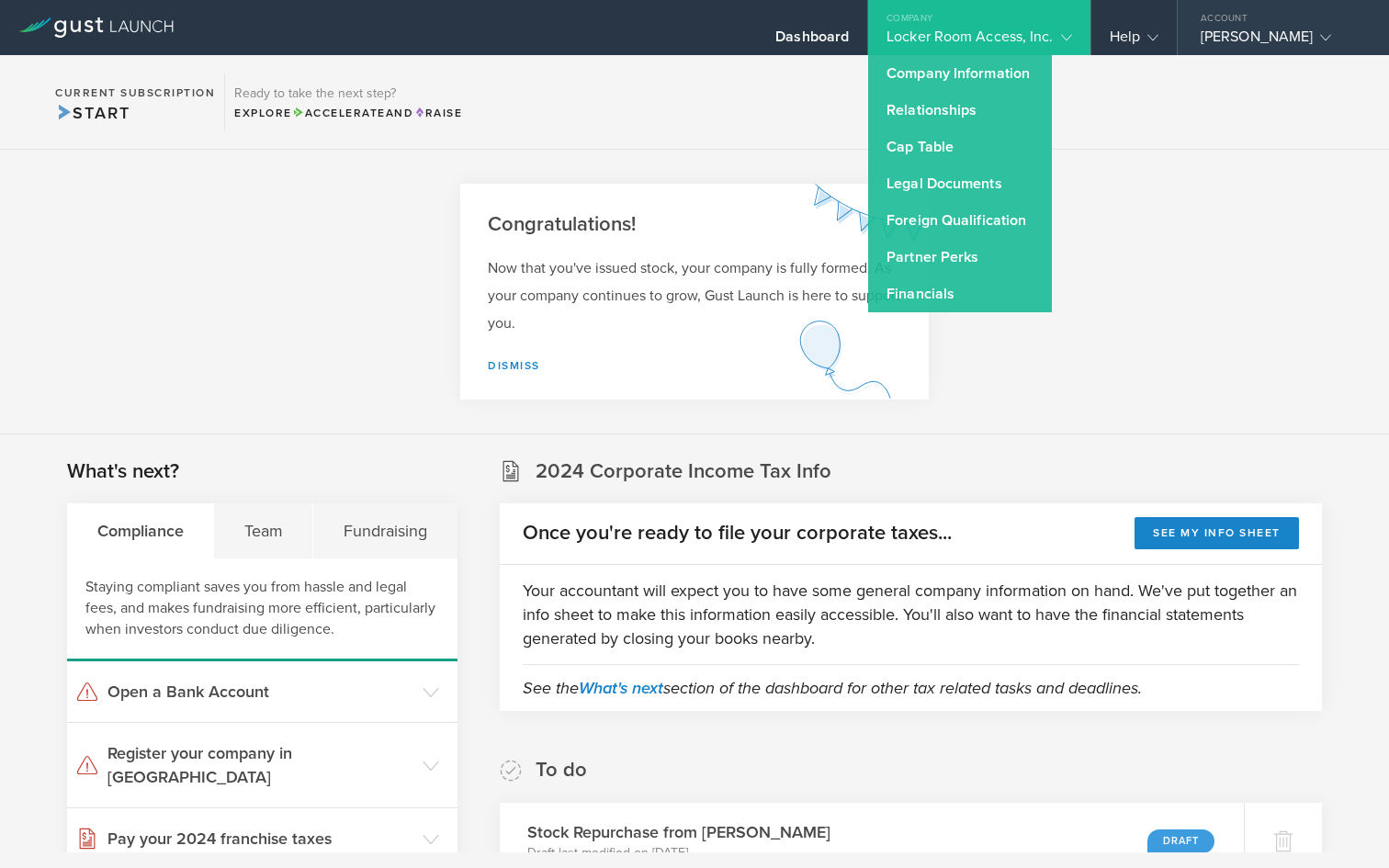
click at [1317, 33] on gust-icon at bounding box center [1321, 37] width 18 height 18
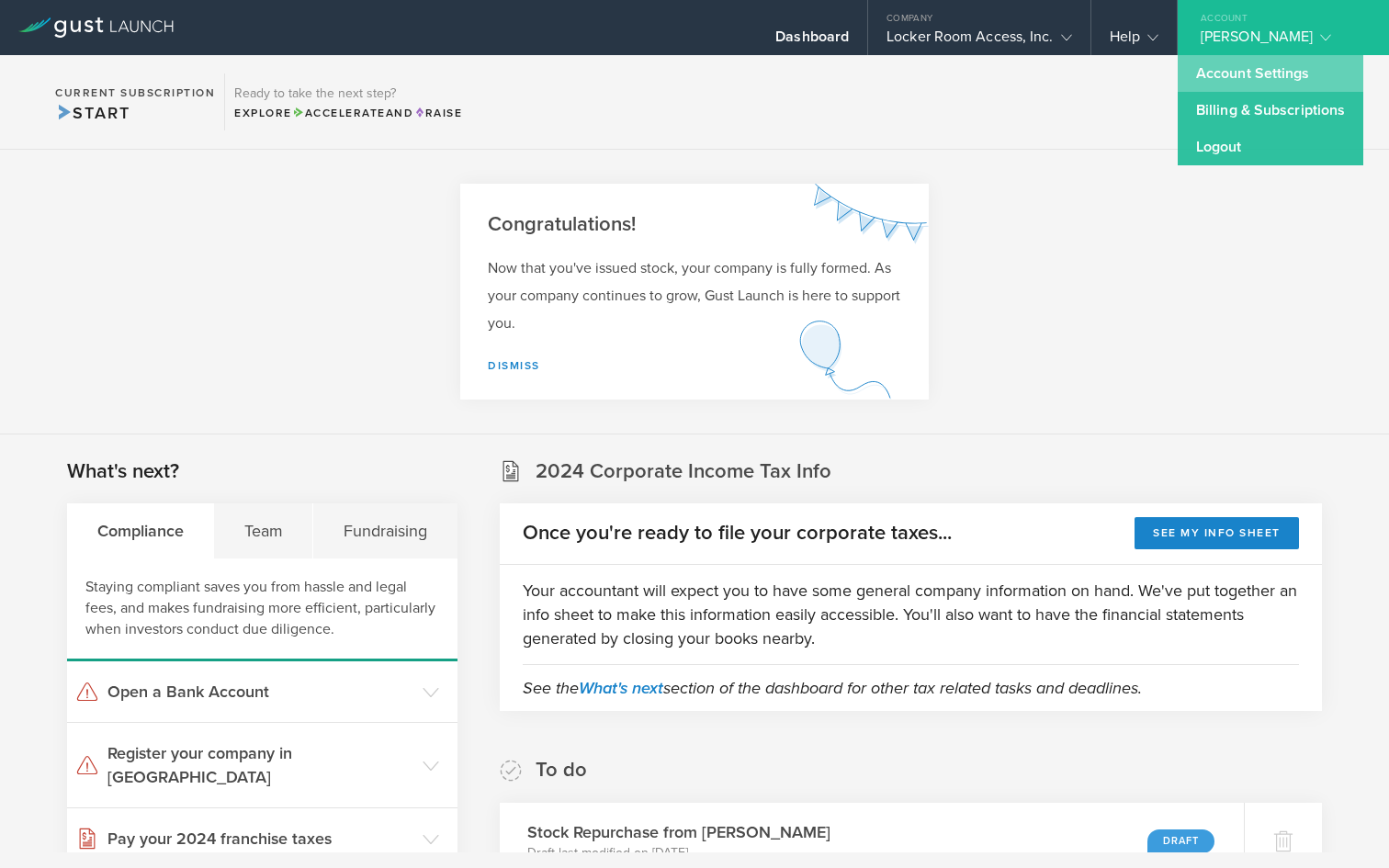
click at [1277, 66] on link "Account Settings" at bounding box center [1270, 73] width 186 height 37
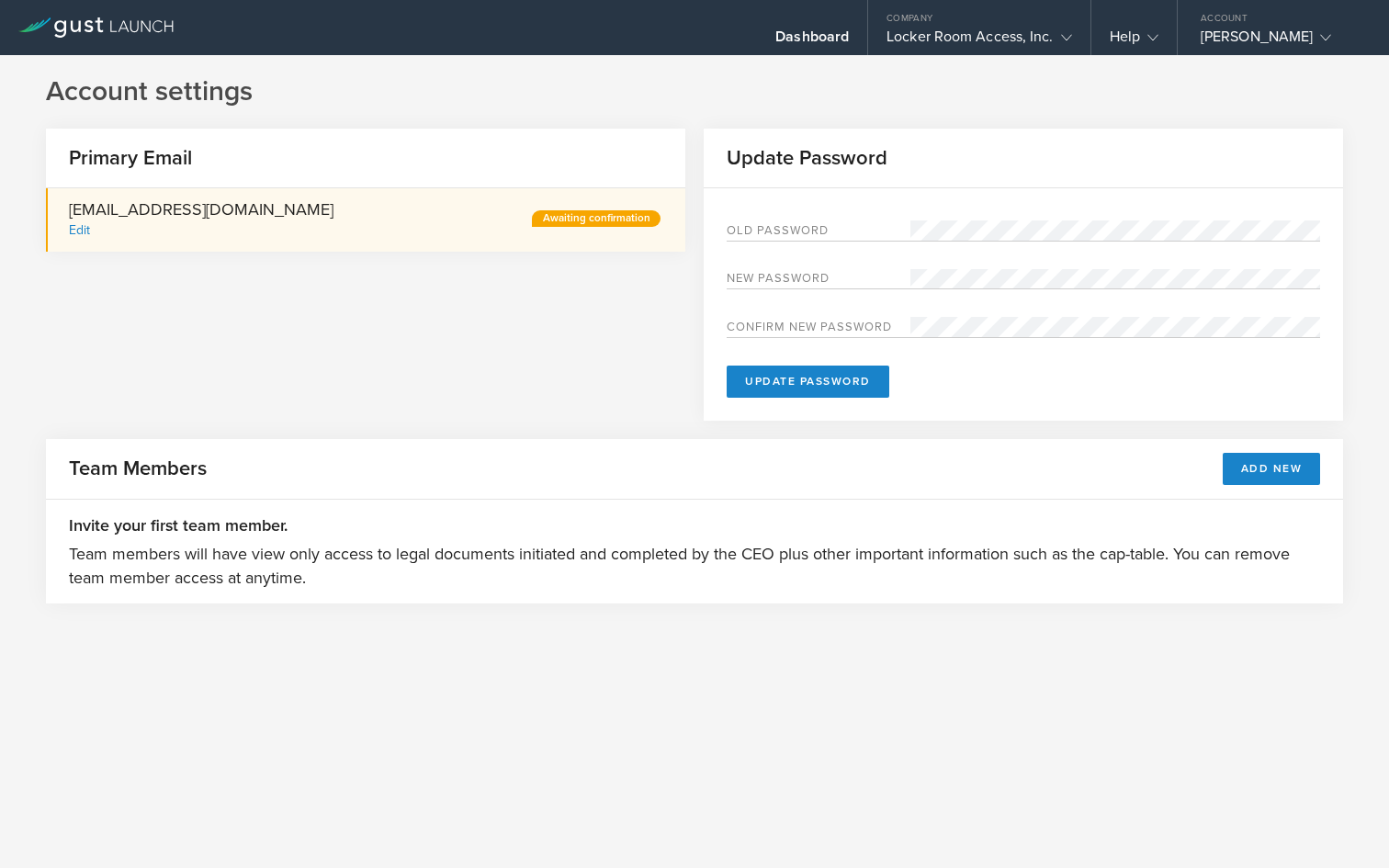
click at [100, 29] on icon at bounding box center [95, 27] width 155 height 20
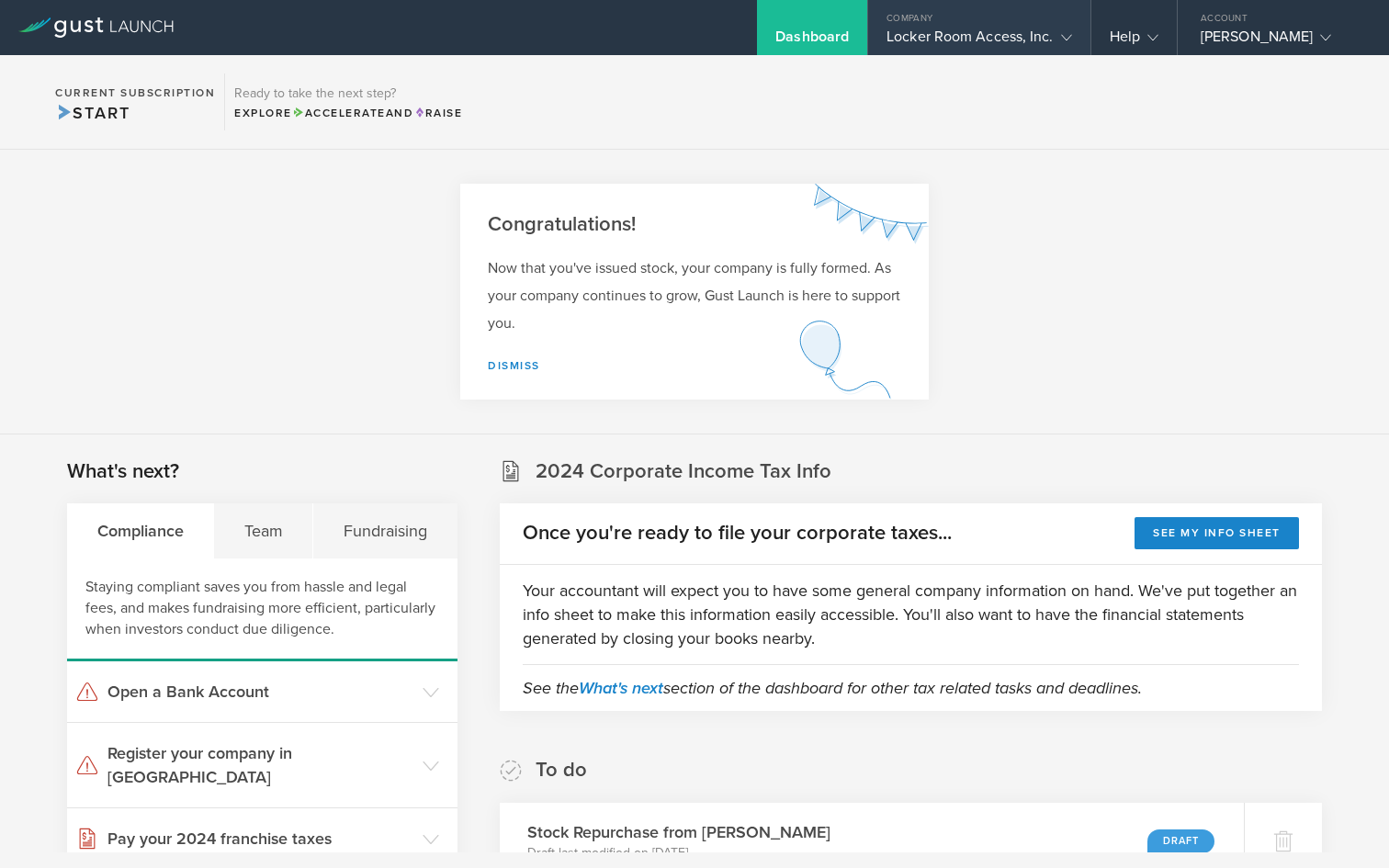
click at [1025, 43] on div "Locker Room Access, Inc." at bounding box center [979, 41] width 185 height 28
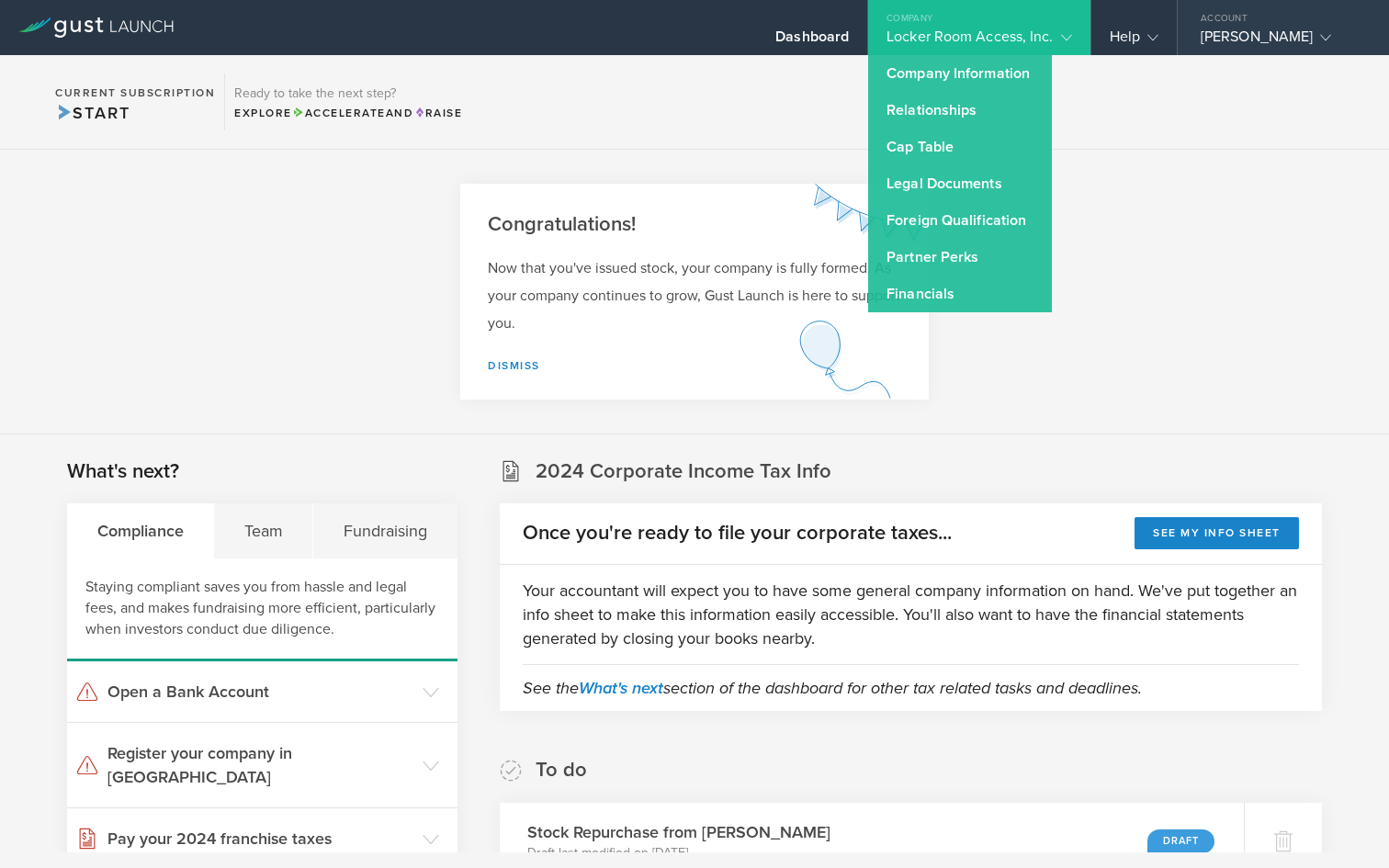
click at [1304, 38] on div "TIENWEI HUANG" at bounding box center [1278, 41] width 156 height 28
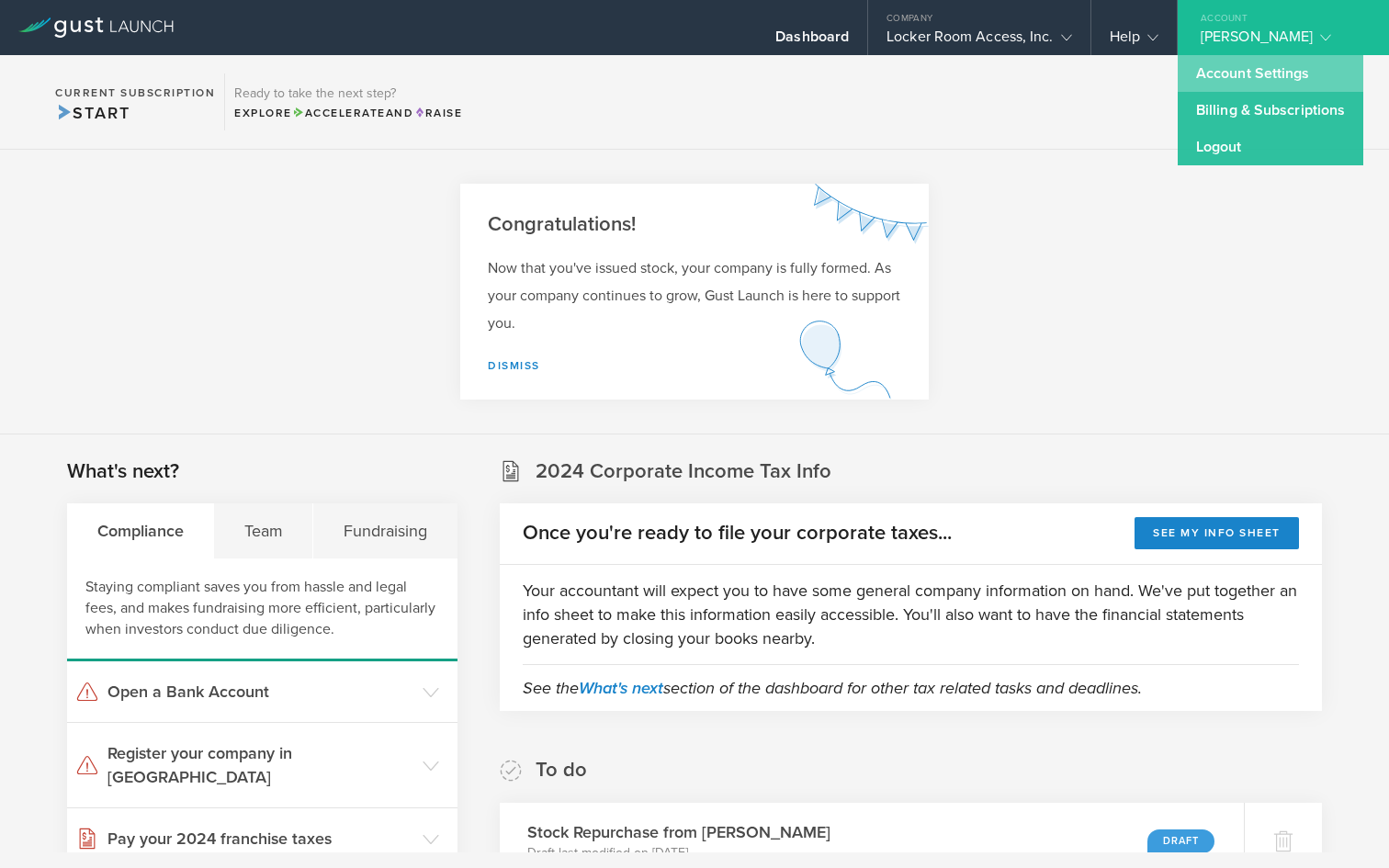
click at [1263, 71] on link "Account Settings" at bounding box center [1270, 73] width 186 height 37
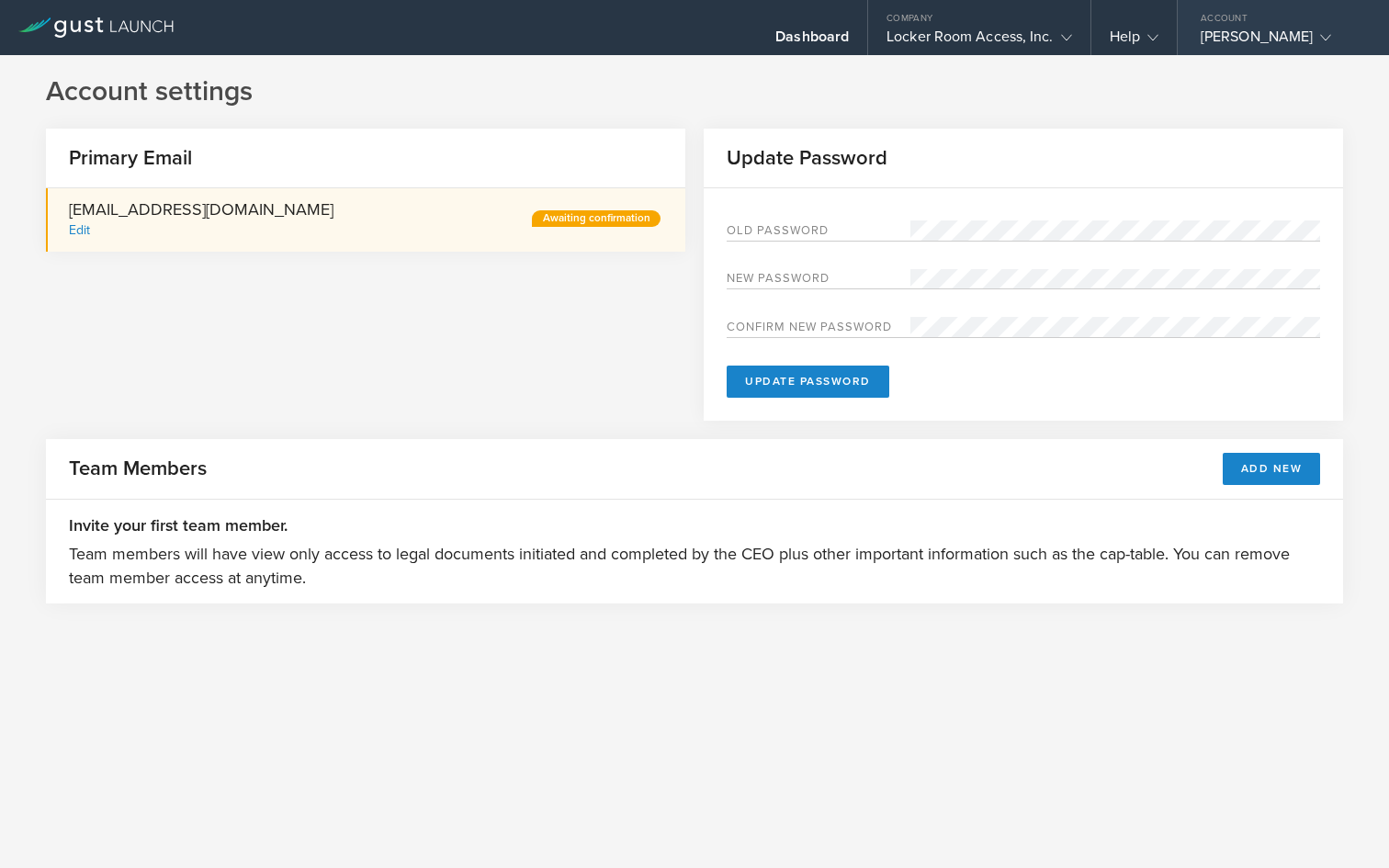
click at [1297, 36] on div "TIENWEI HUANG" at bounding box center [1278, 41] width 156 height 28
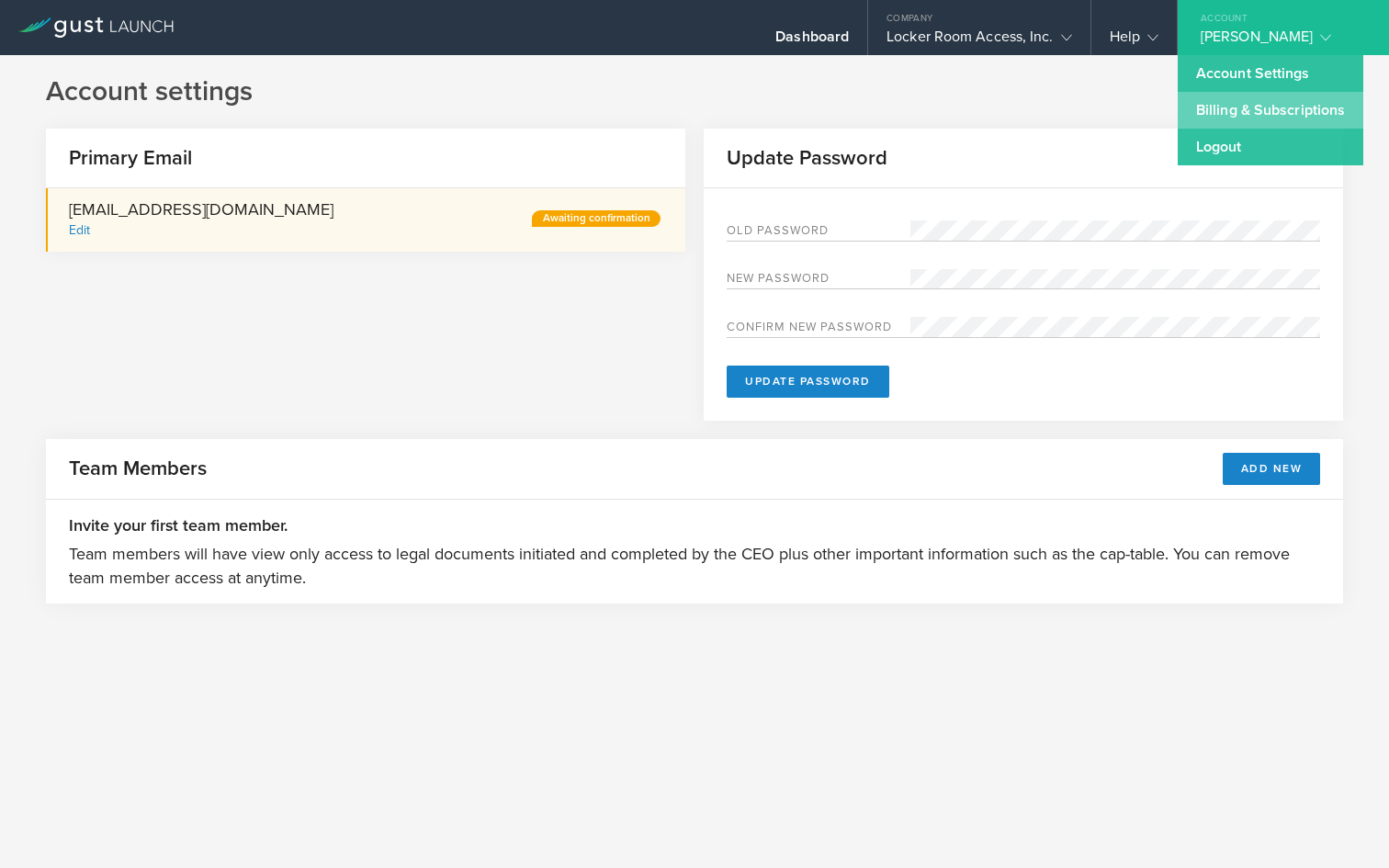
click at [1270, 101] on link "Billing & Subscriptions" at bounding box center [1270, 111] width 186 height 37
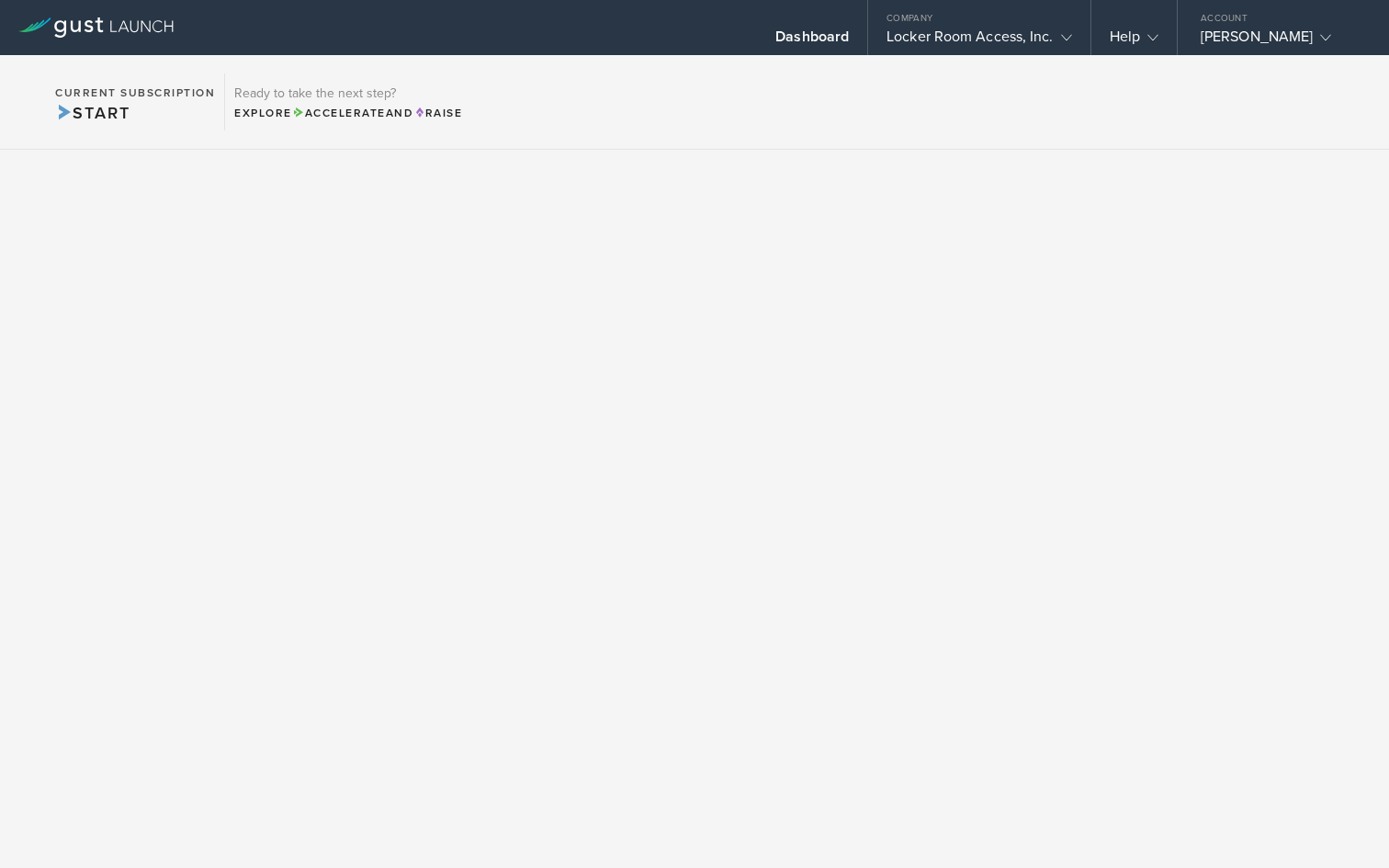
click at [110, 24] on icon at bounding box center [95, 27] width 155 height 20
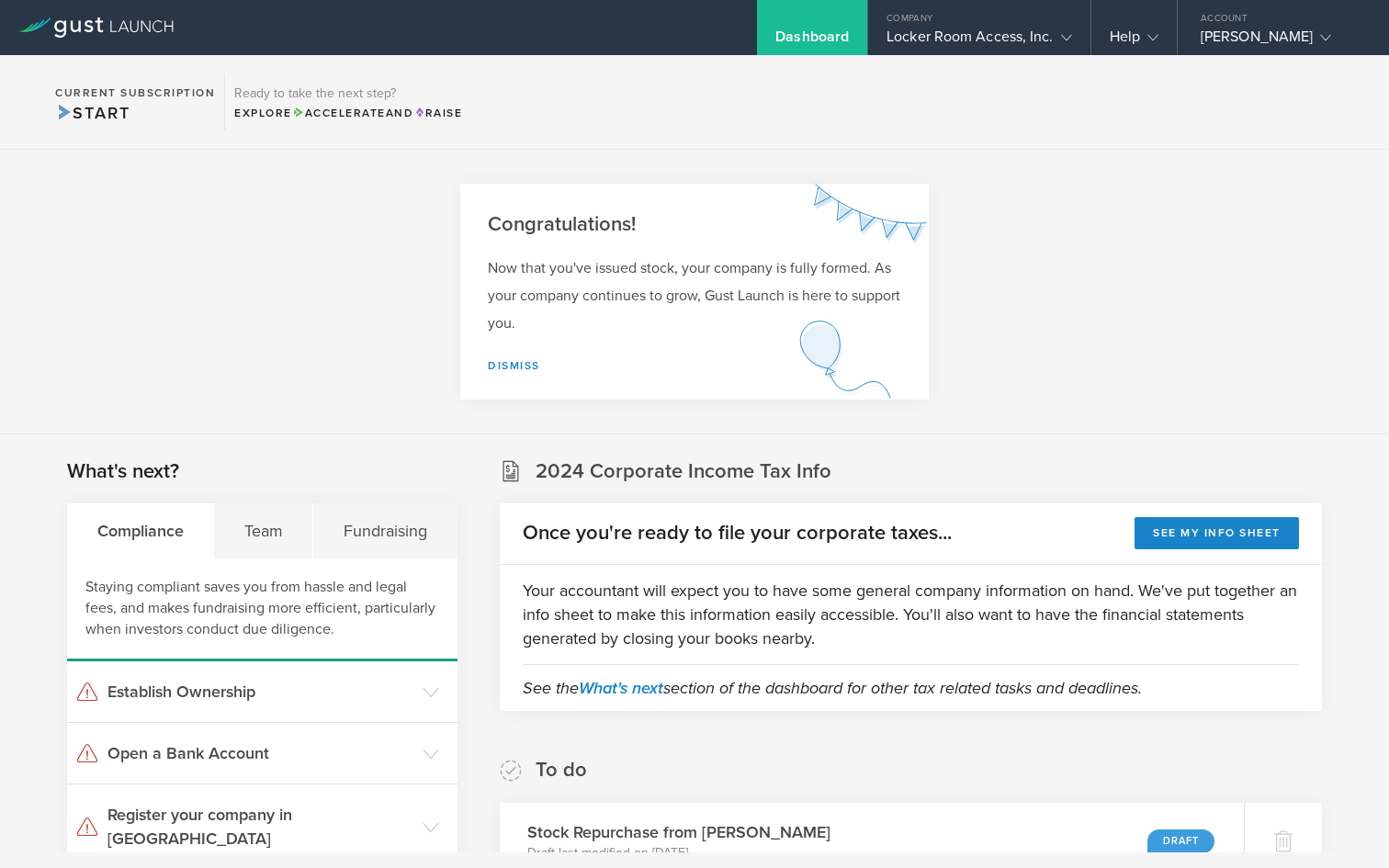
click at [110, 24] on icon at bounding box center [95, 27] width 155 height 20
click at [38, 32] on icon at bounding box center [95, 27] width 155 height 20
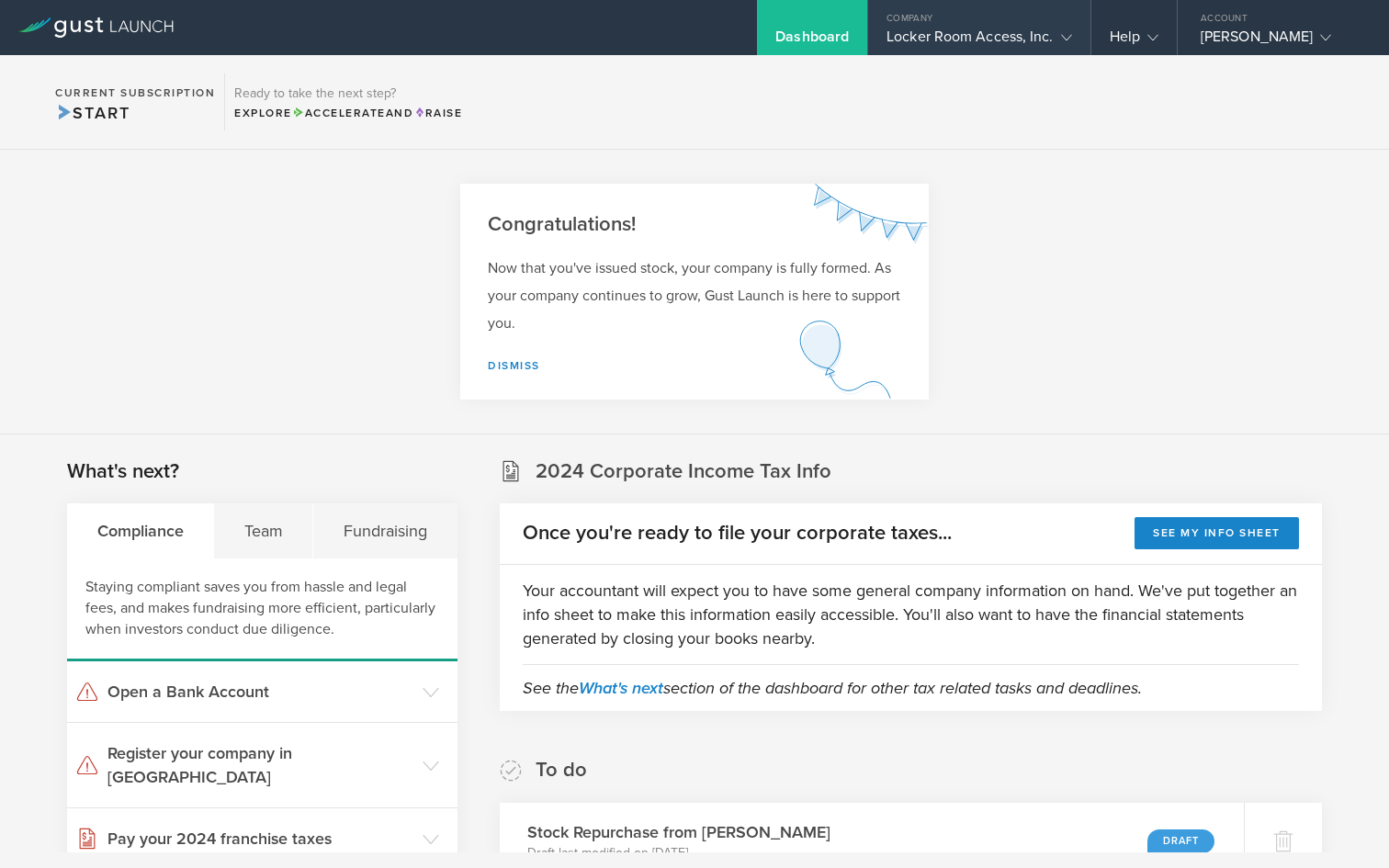
click at [1045, 42] on div "Locker Room Access, Inc." at bounding box center [979, 41] width 185 height 28
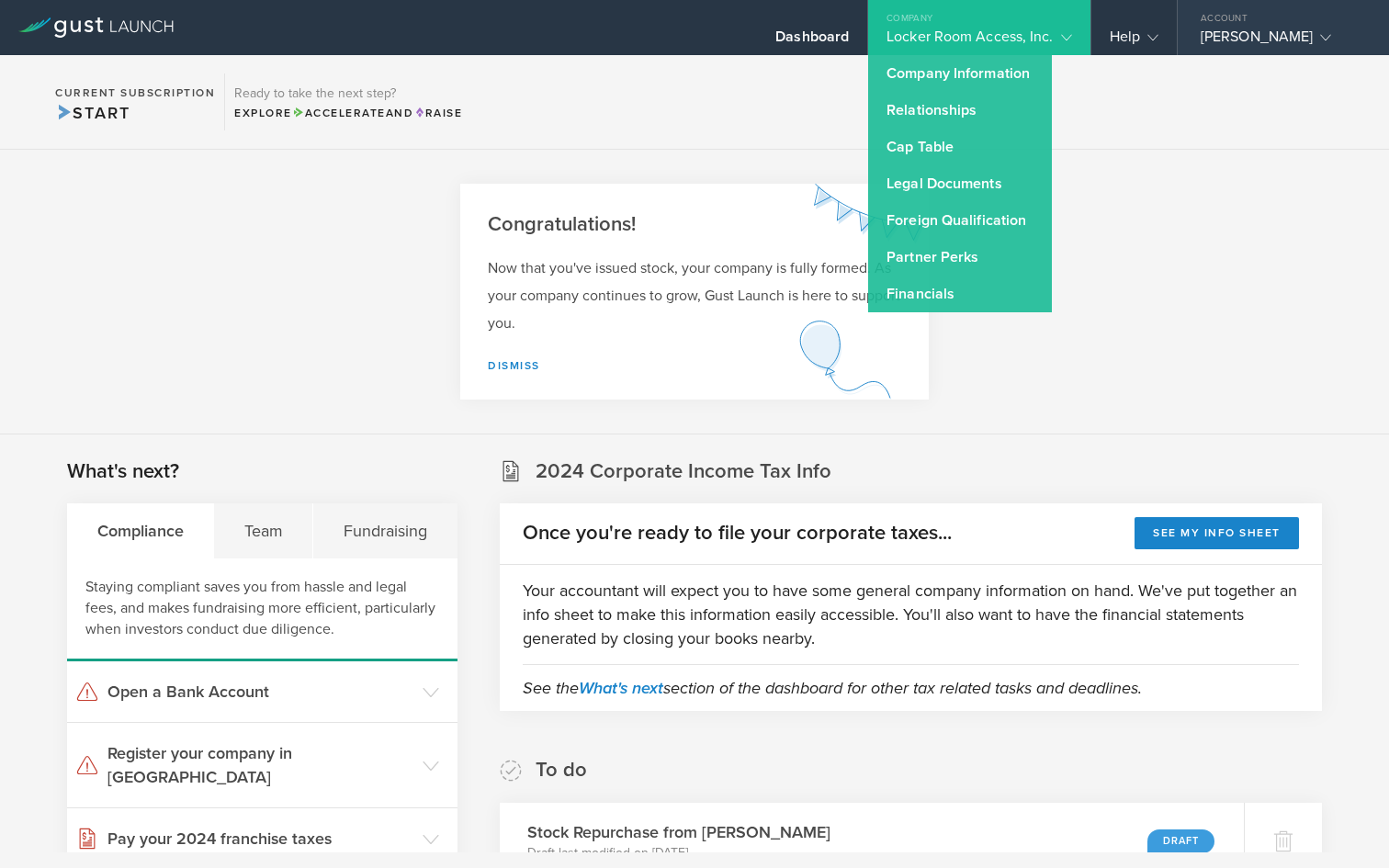
click at [1320, 30] on gust-icon at bounding box center [1321, 37] width 18 height 18
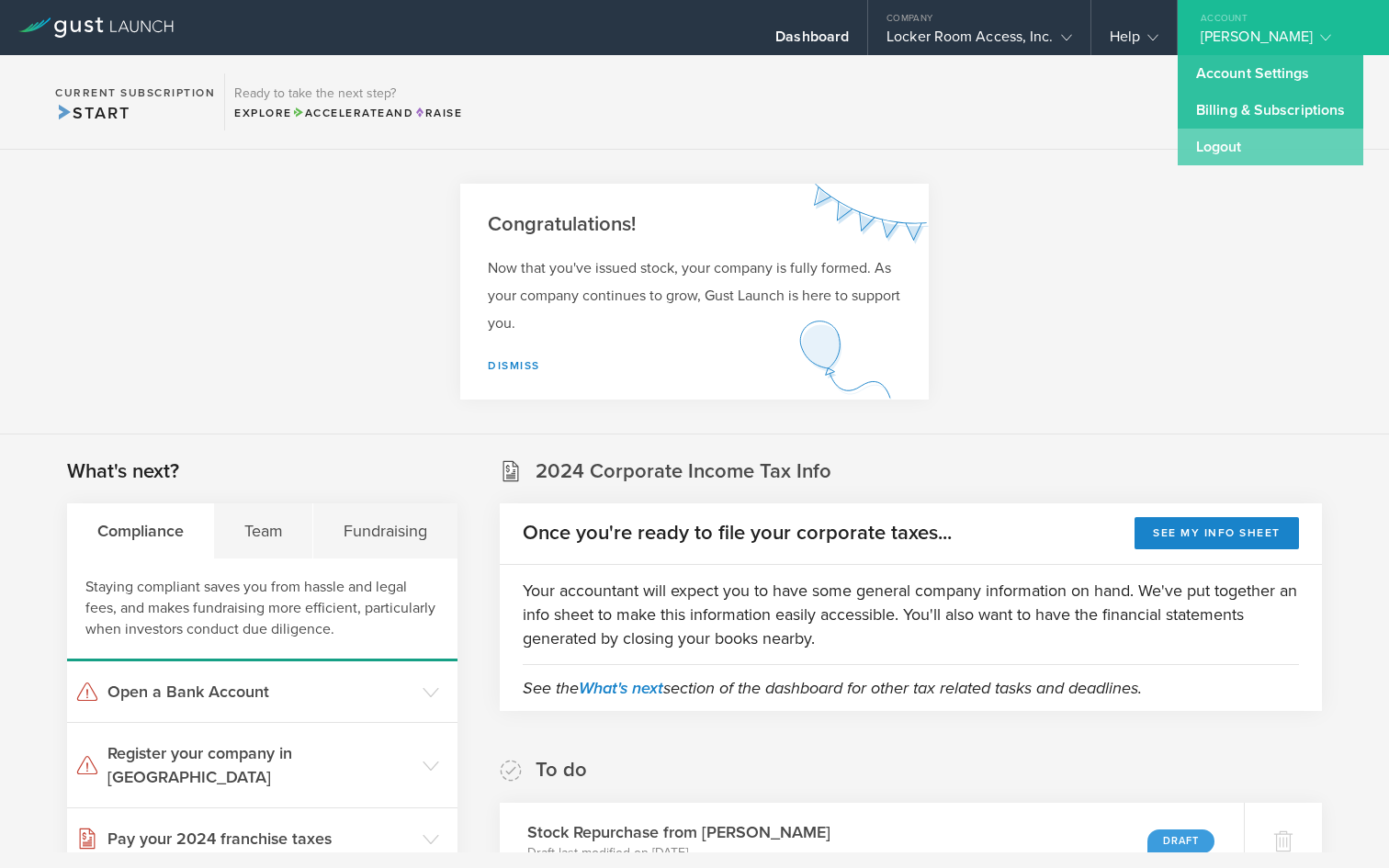
click at [1240, 137] on link "Logout" at bounding box center [1270, 147] width 186 height 37
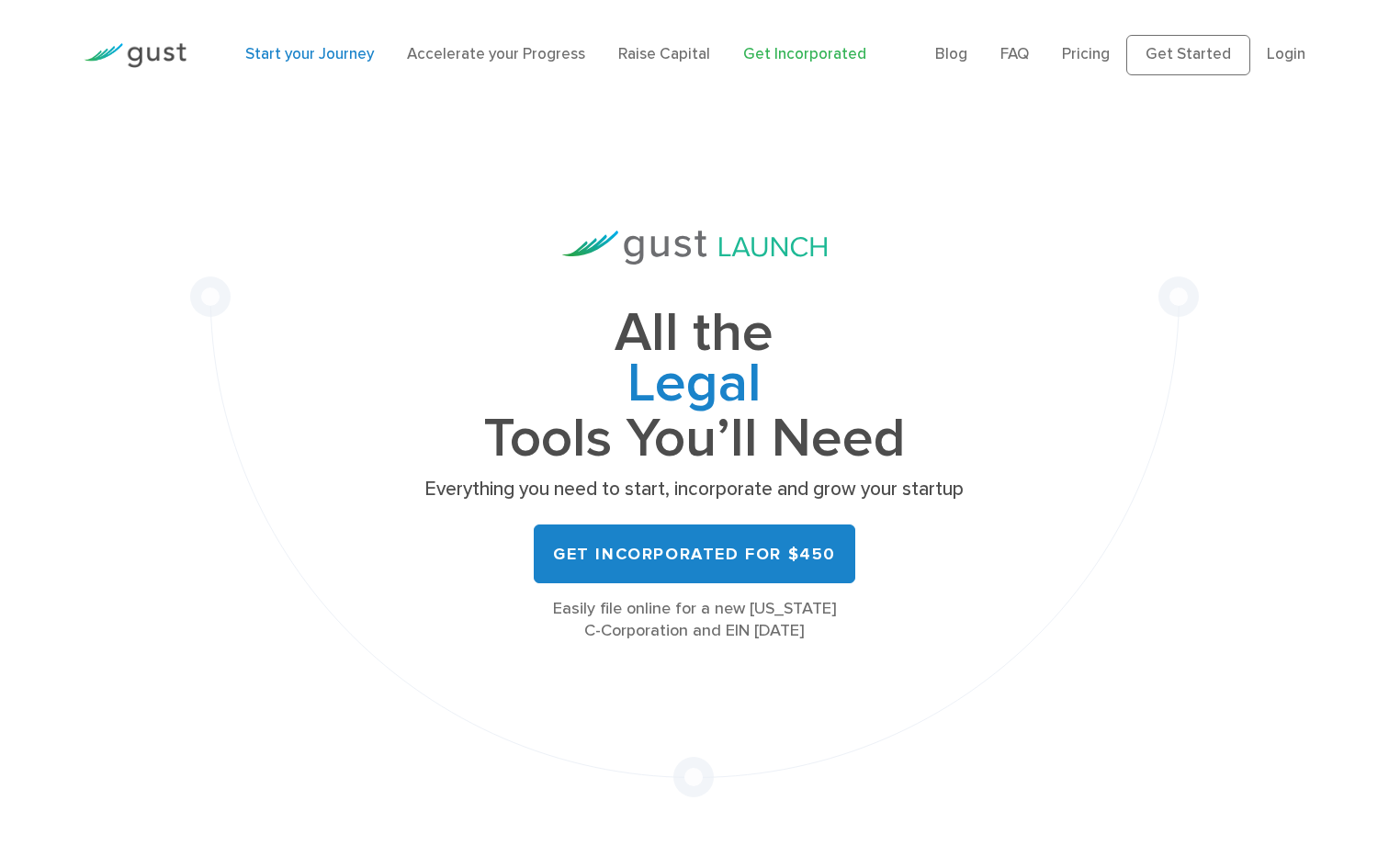
click at [274, 53] on link "Start your Journey" at bounding box center [310, 54] width 129 height 18
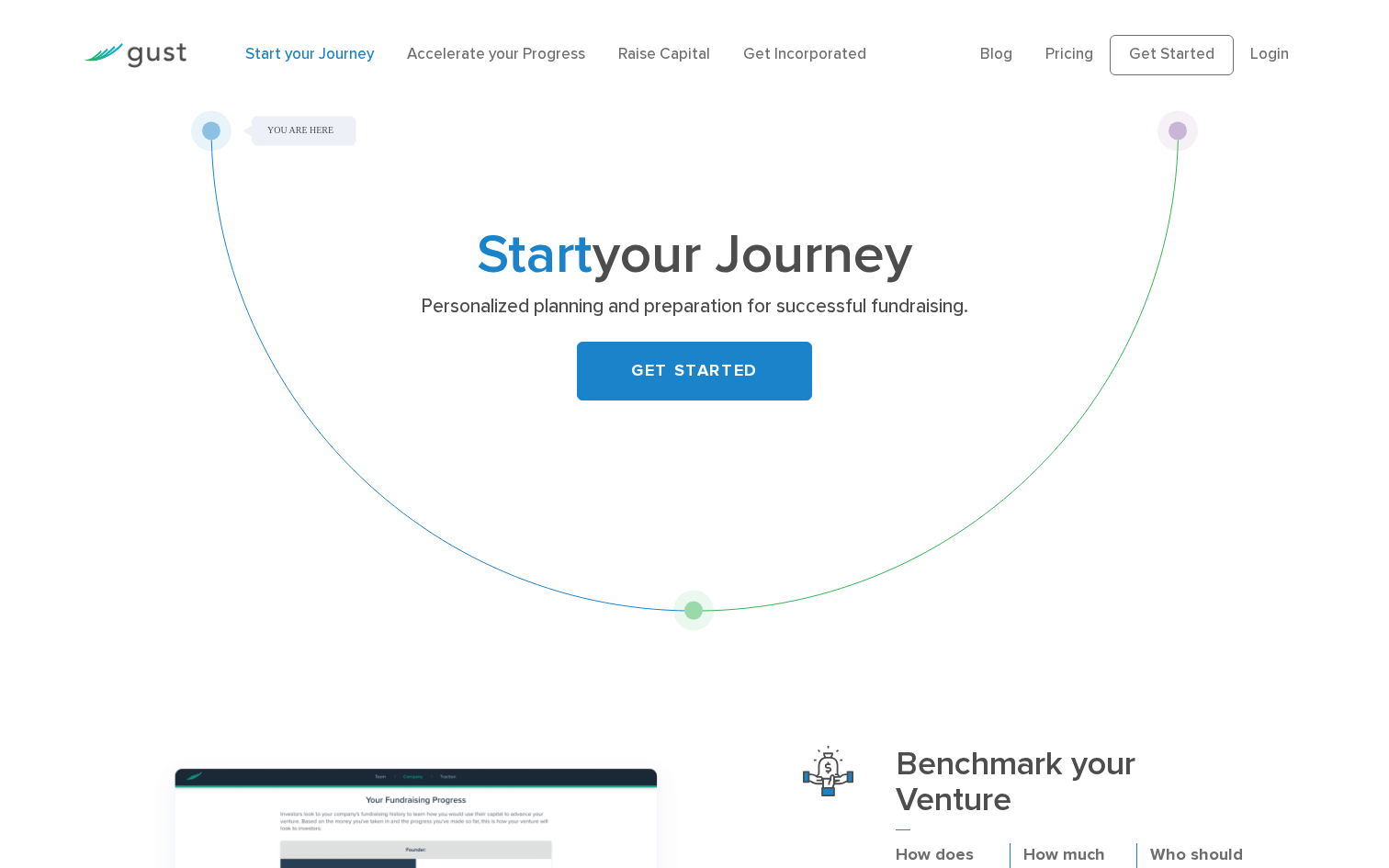
click at [180, 62] on img at bounding box center [135, 56] width 103 height 25
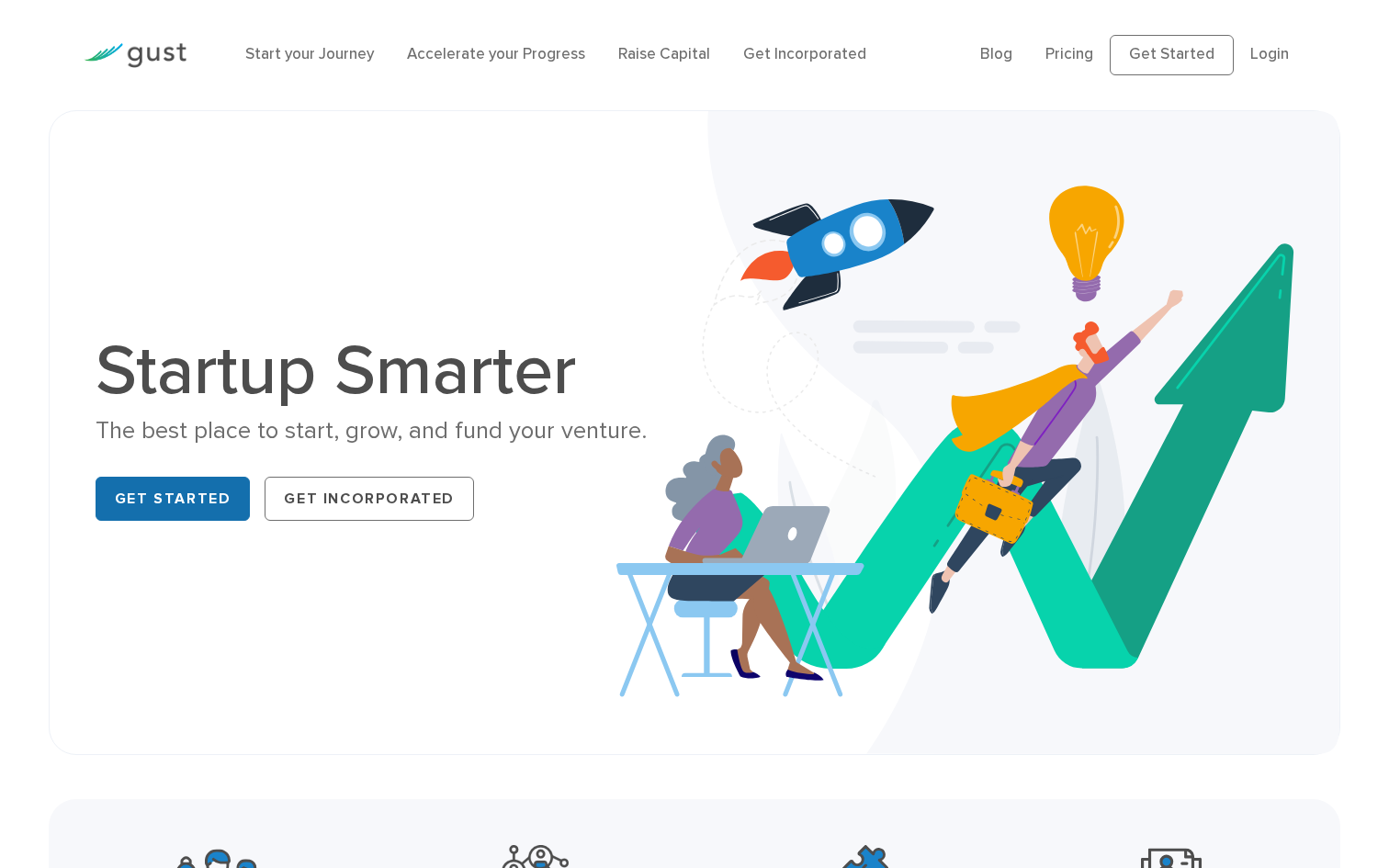
click at [195, 501] on link "Get Started" at bounding box center [172, 499] width 155 height 44
